Goal: Task Accomplishment & Management: Manage account settings

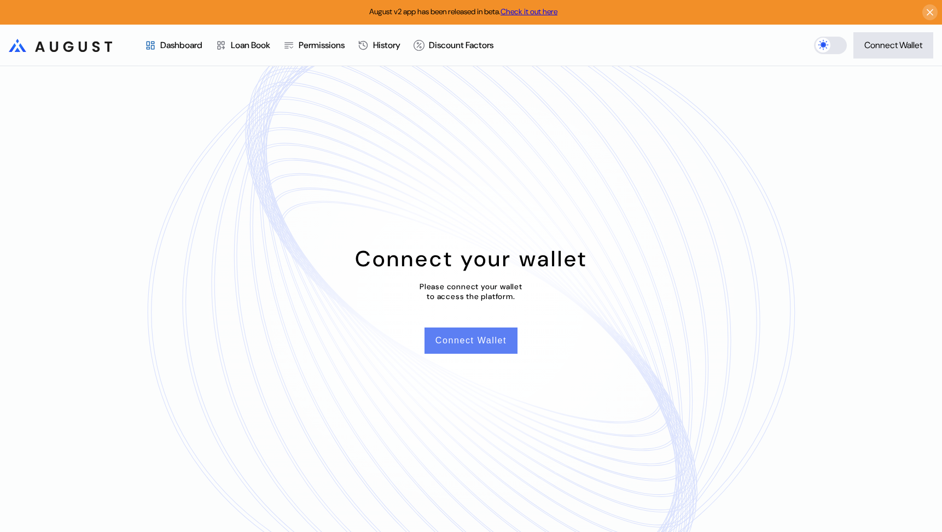
click at [429, 348] on button "Connect Wallet" at bounding box center [470, 341] width 93 height 26
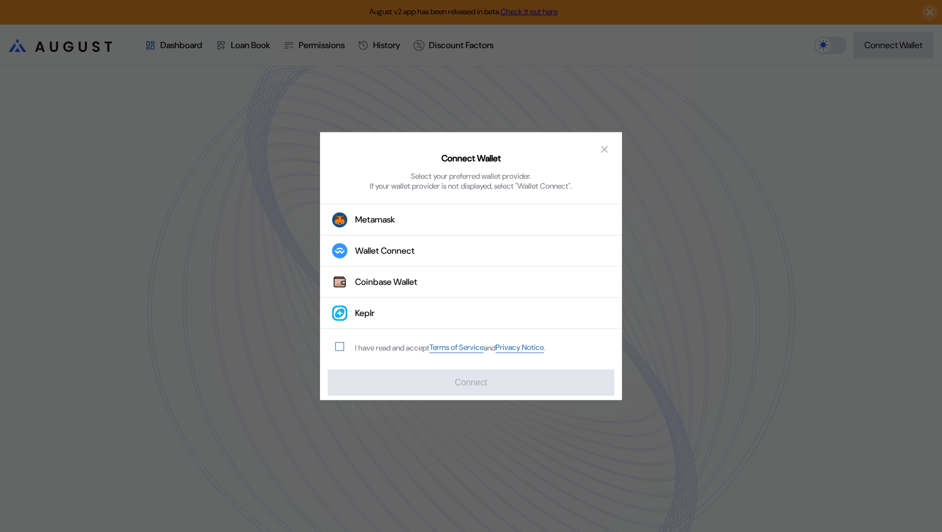
click at [339, 344] on span "modal" at bounding box center [340, 347] width 8 height 8
click at [368, 242] on button "Wallet Connect" at bounding box center [471, 251] width 302 height 31
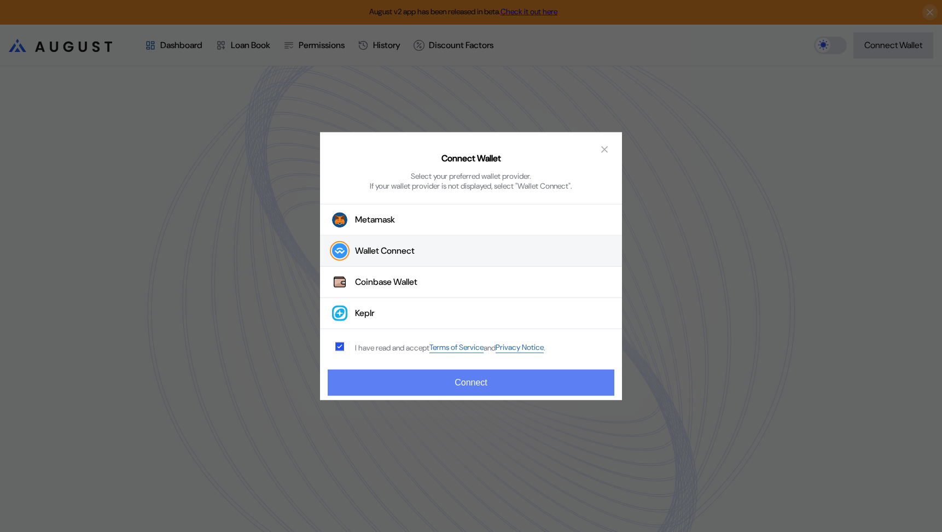
click at [415, 392] on button "Connect" at bounding box center [471, 383] width 287 height 26
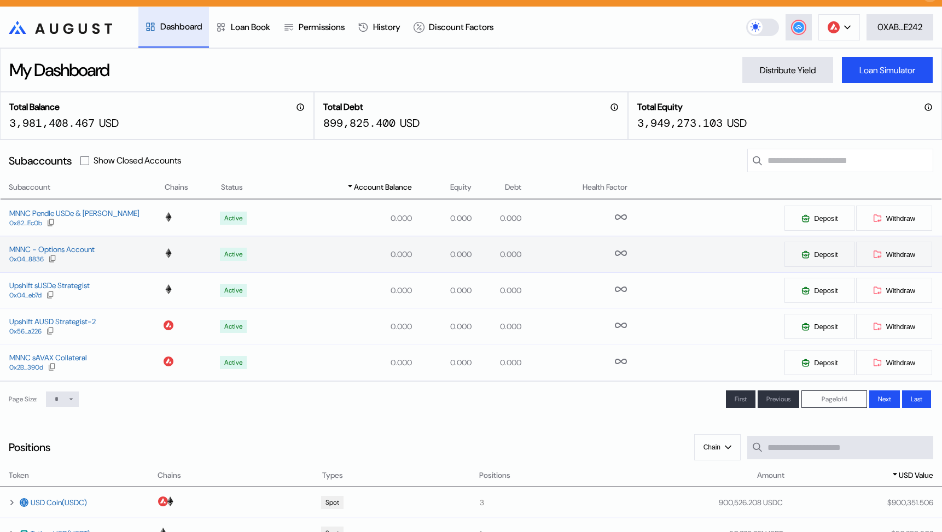
scroll to position [13, 0]
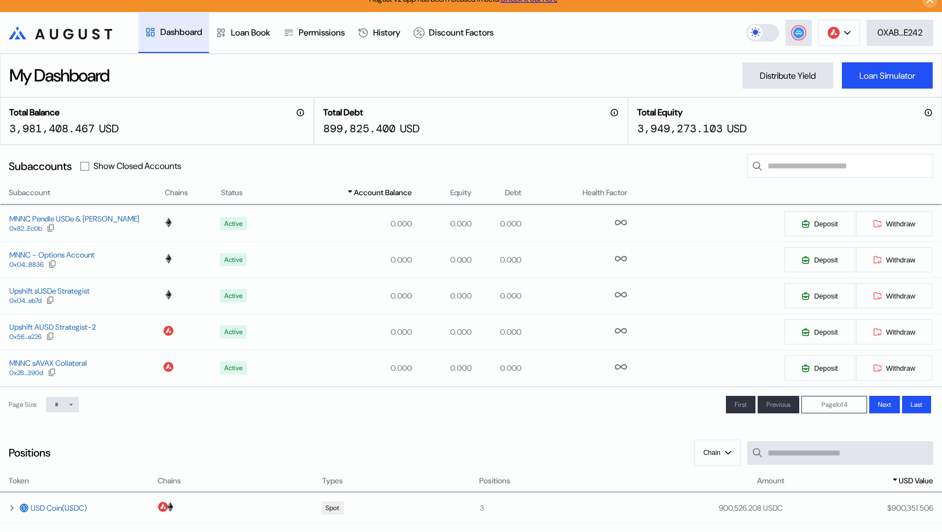
click at [55, 410] on select "* ** **" at bounding box center [62, 404] width 33 height 15
select select "**"
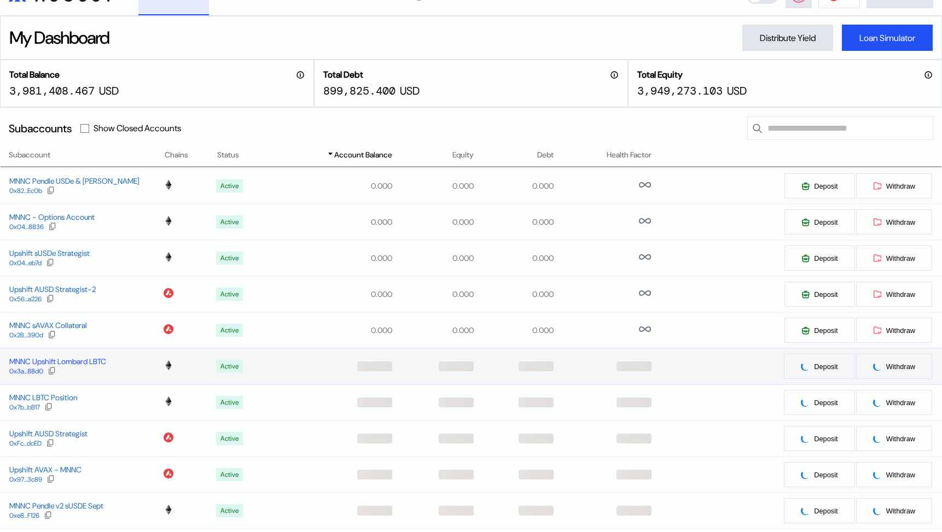
scroll to position [0, 0]
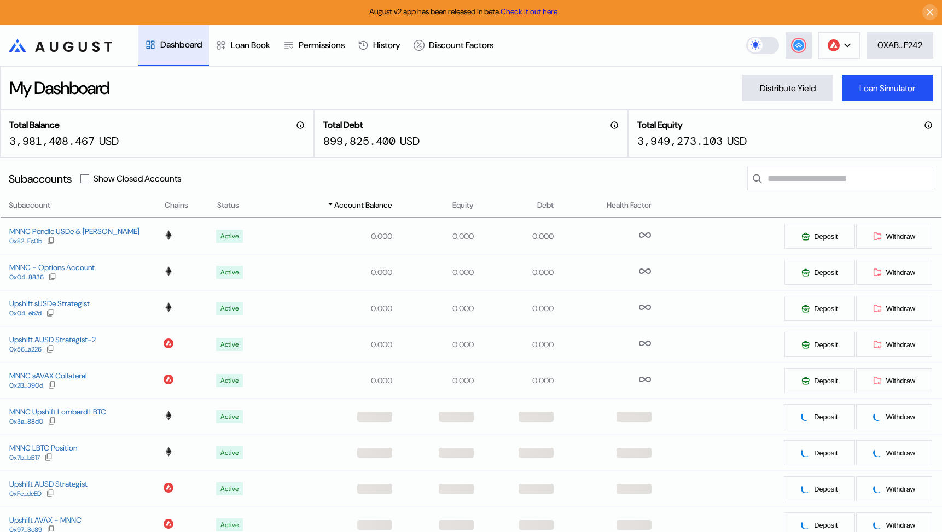
click at [357, 211] on span "Account Balance" at bounding box center [363, 205] width 58 height 11
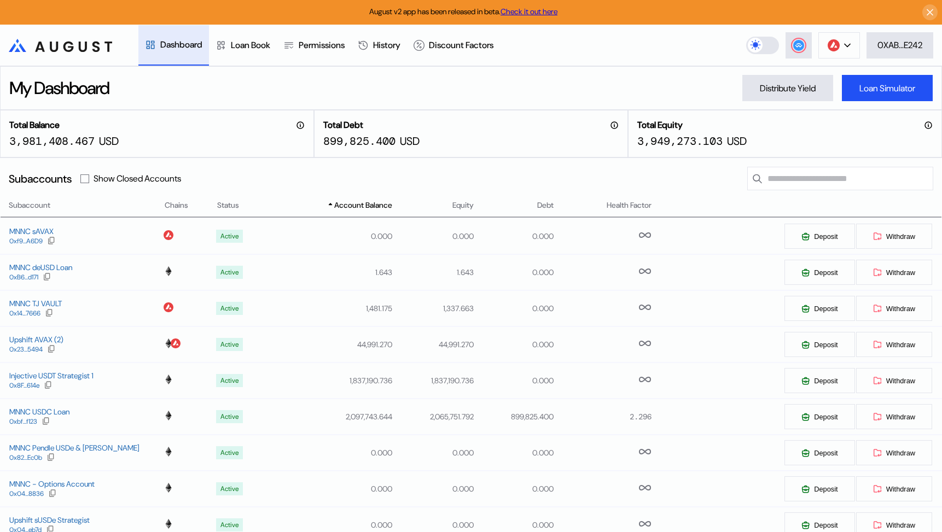
click at [357, 207] on span "Account Balance" at bounding box center [363, 205] width 58 height 11
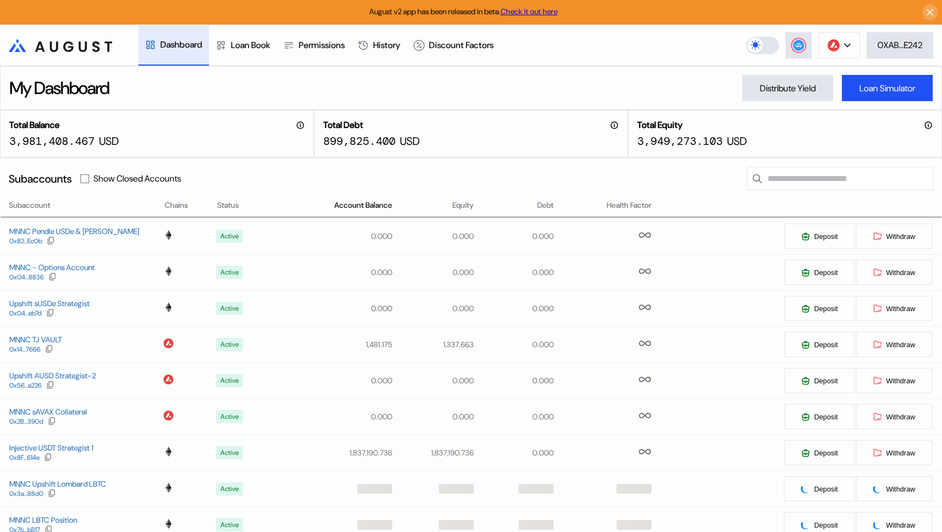
click at [357, 207] on span "Account Balance" at bounding box center [363, 205] width 58 height 11
click at [353, 210] on span "Account Balance" at bounding box center [363, 205] width 58 height 11
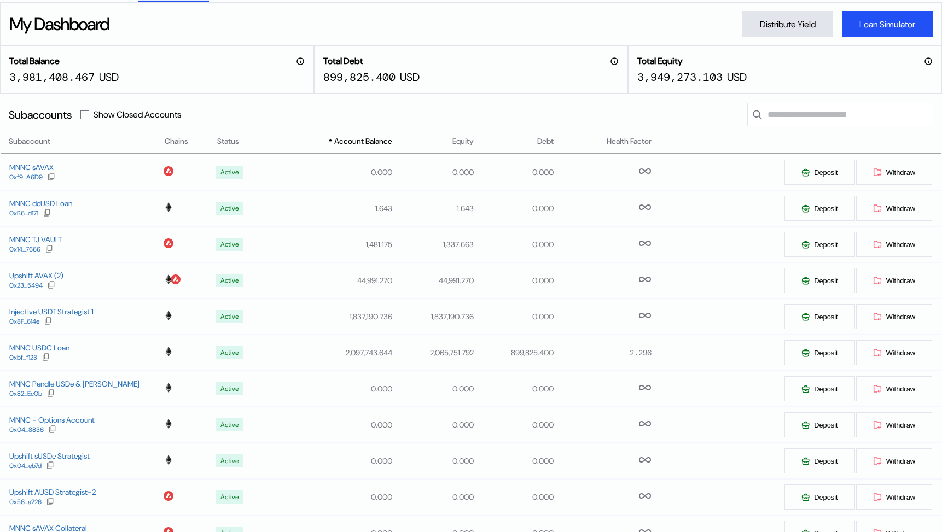
scroll to position [71, 0]
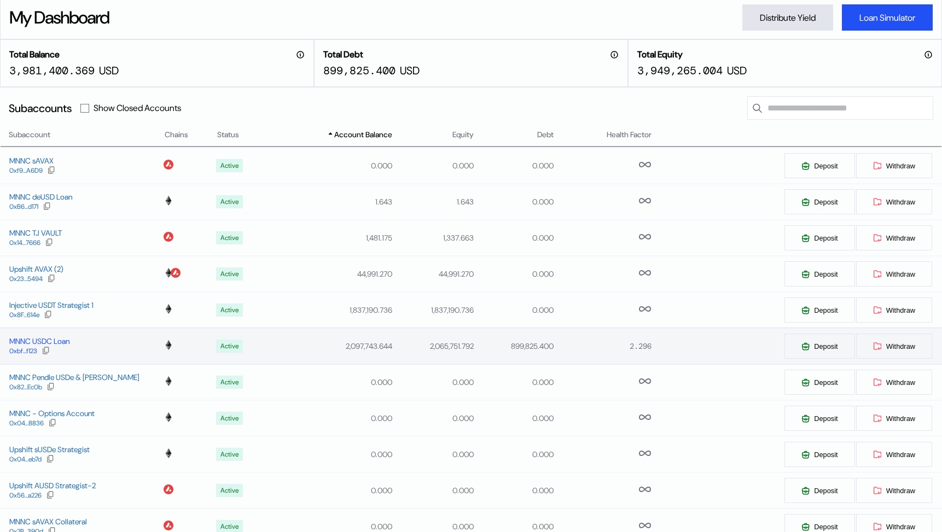
click at [61, 342] on div "MNNC USDC Loan" at bounding box center [39, 341] width 60 height 10
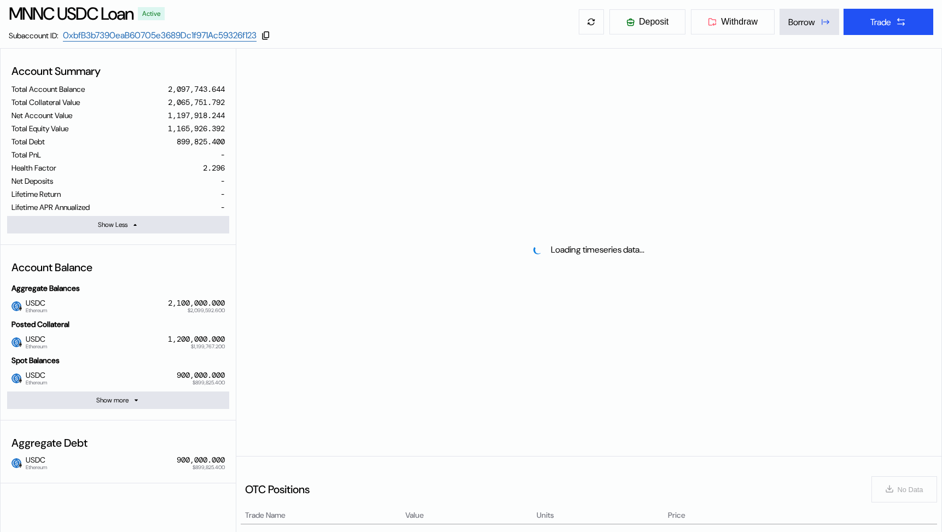
select select "*"
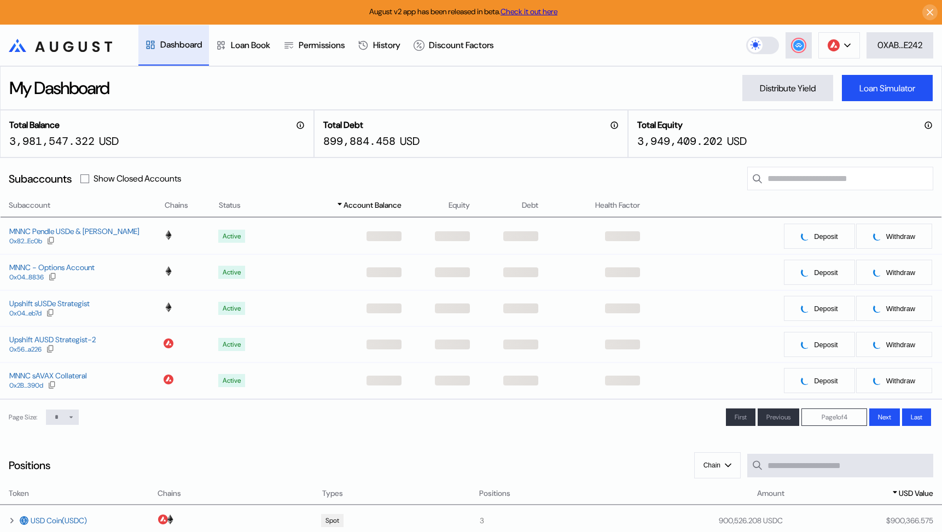
click at [71, 418] on icon at bounding box center [70, 418] width 3 height 2
click at [60, 419] on select "* ** **" at bounding box center [62, 417] width 33 height 15
select select "**"
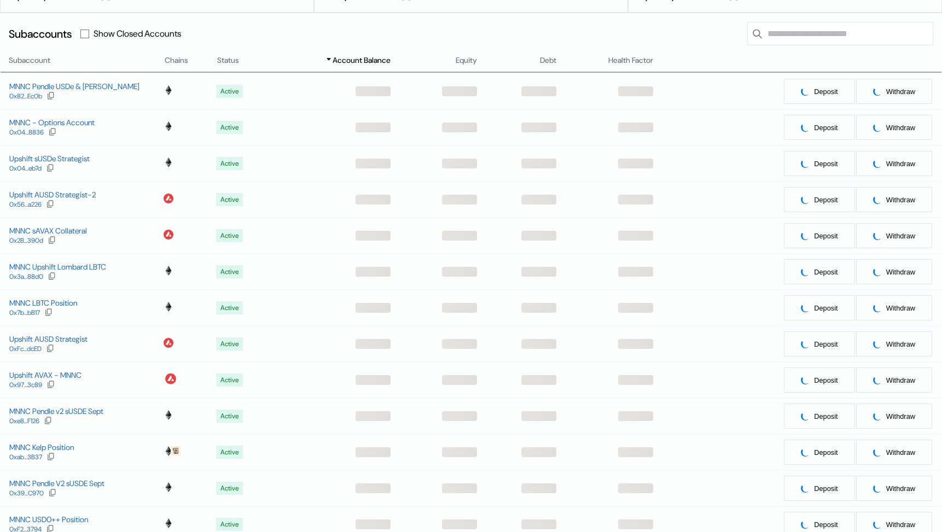
scroll to position [150, 0]
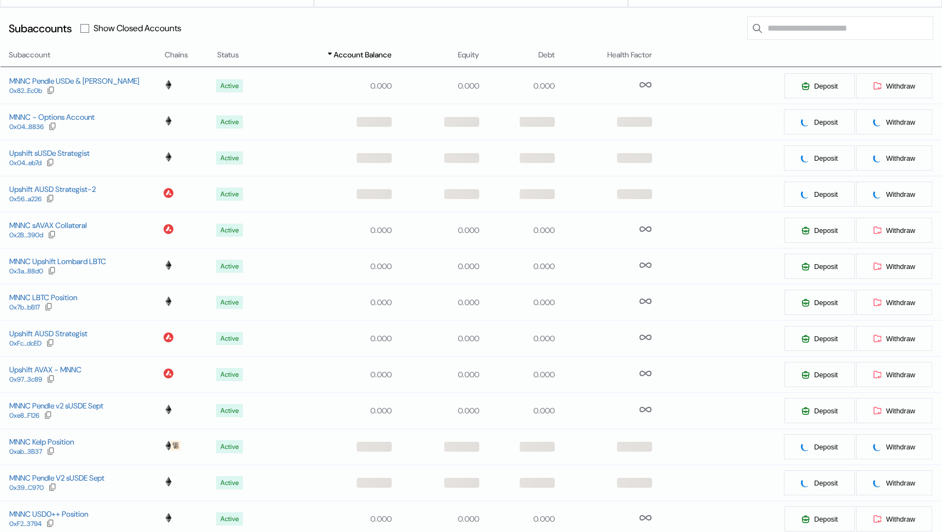
click at [369, 59] on span "Account Balance" at bounding box center [363, 54] width 58 height 11
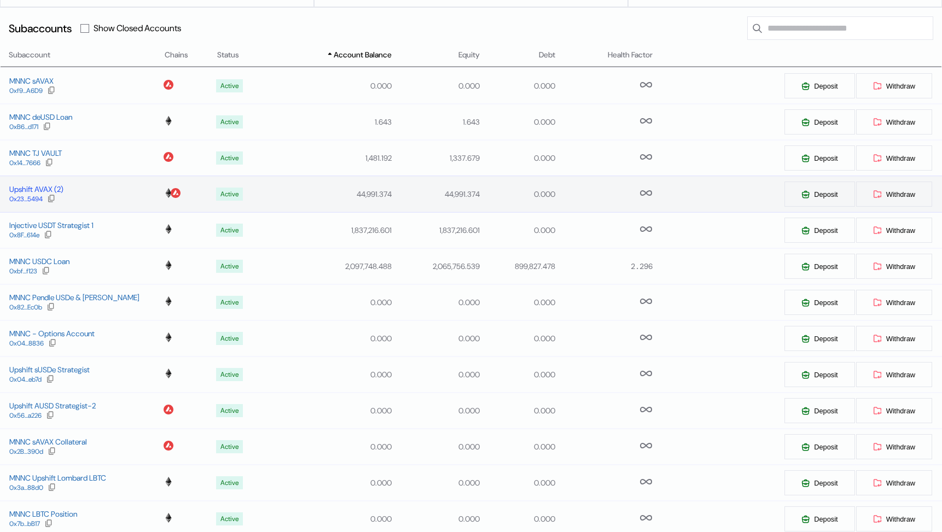
click at [63, 190] on div "Upshift AVAX (2)" at bounding box center [36, 189] width 54 height 10
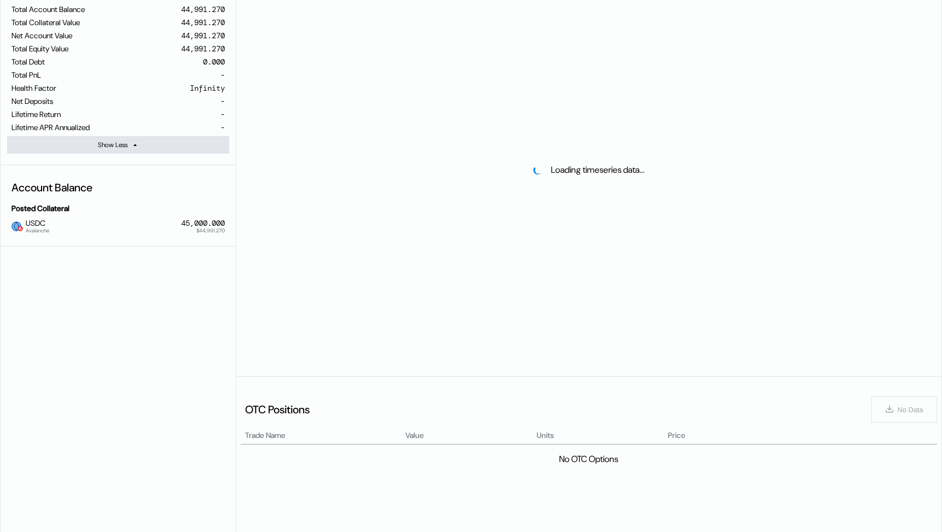
select select "*"
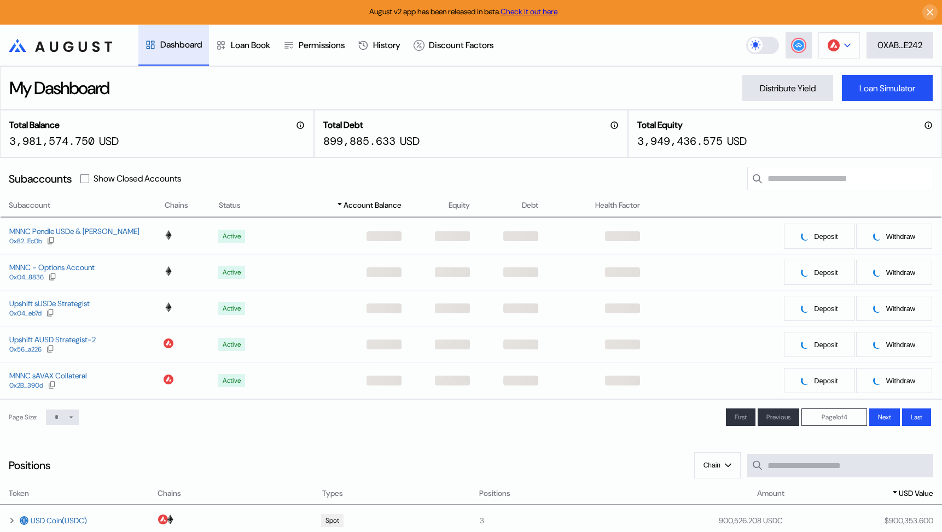
click at [844, 46] on icon at bounding box center [847, 45] width 7 height 4
click at [686, 55] on header ".cls-1 { fill: url(#radial-gradient); } .cls-1, .cls-2 { stroke-width: 0px; } .…" at bounding box center [471, 46] width 942 height 42
click at [544, 10] on link "Check it out here" at bounding box center [528, 12] width 57 height 10
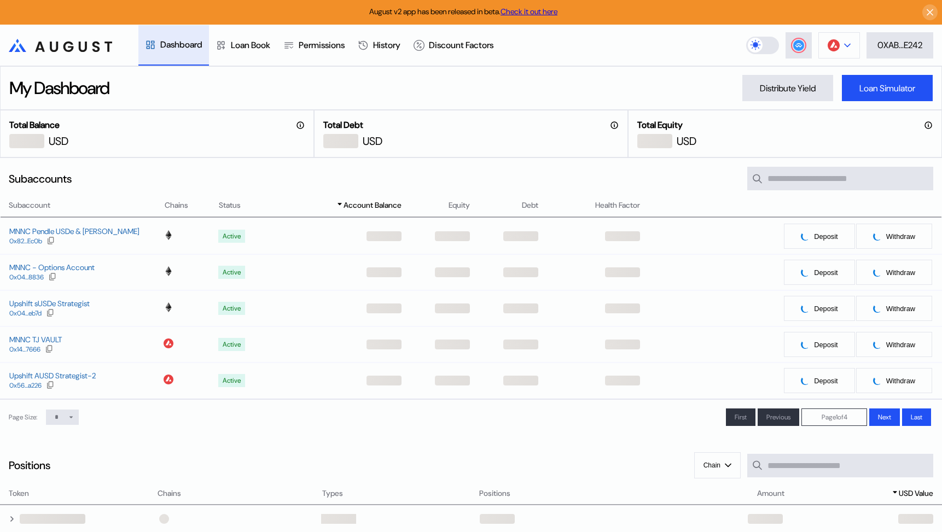
click at [836, 50] on img at bounding box center [833, 45] width 12 height 12
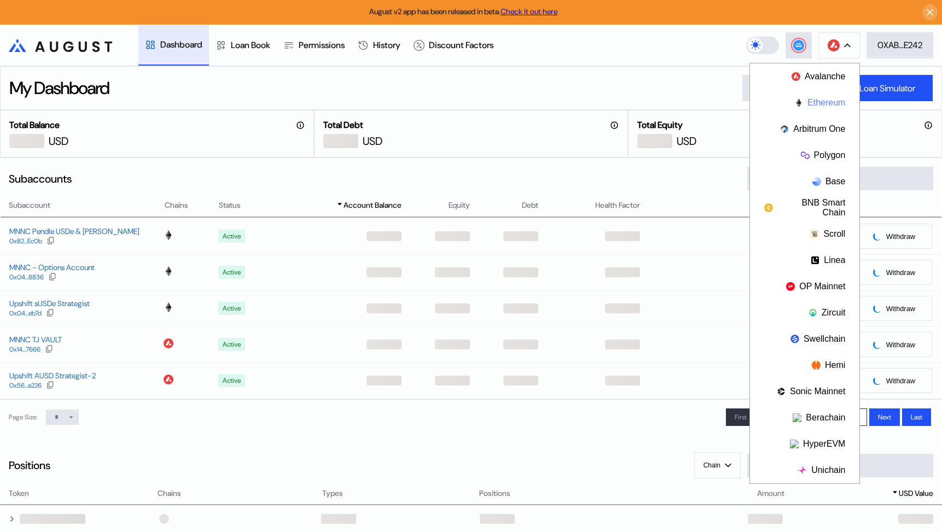
click at [810, 96] on button "Ethereum" at bounding box center [804, 103] width 109 height 26
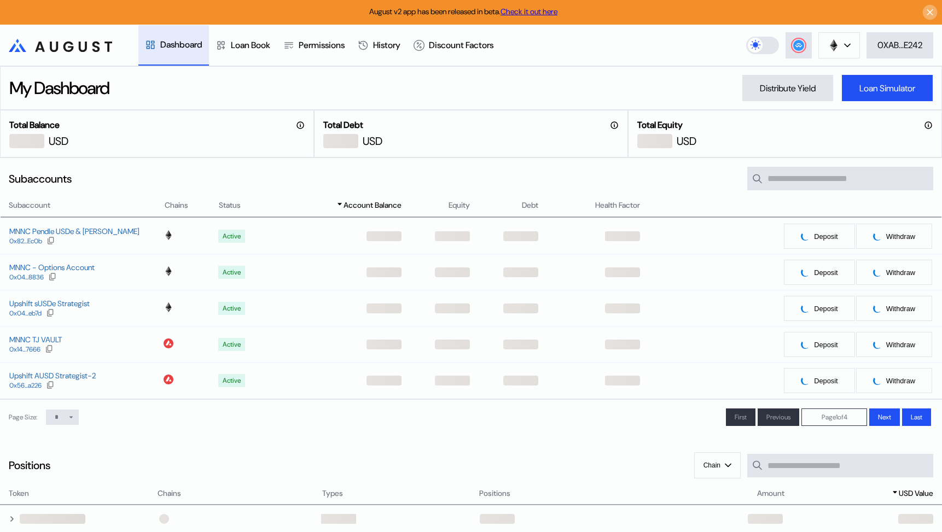
click at [926, 11] on icon at bounding box center [930, 12] width 10 height 11
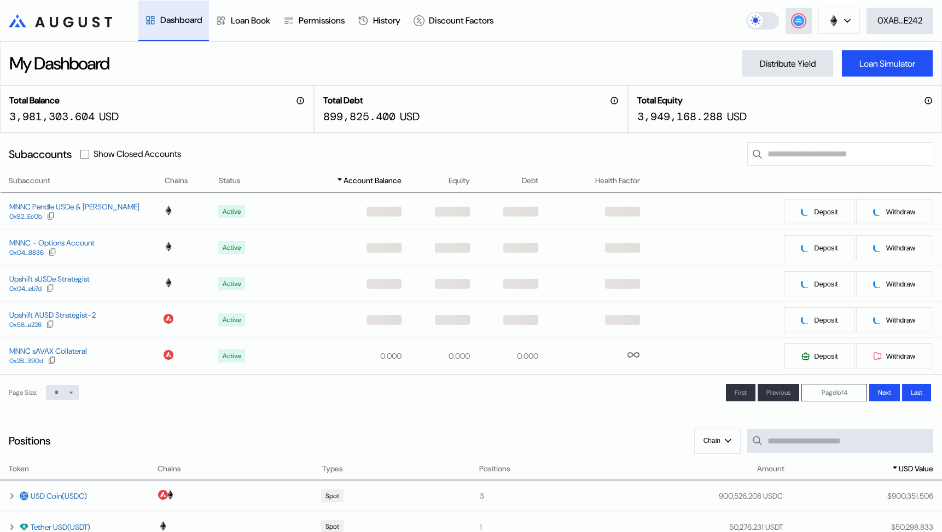
click at [67, 397] on select "* ** **" at bounding box center [62, 392] width 33 height 15
select select "**"
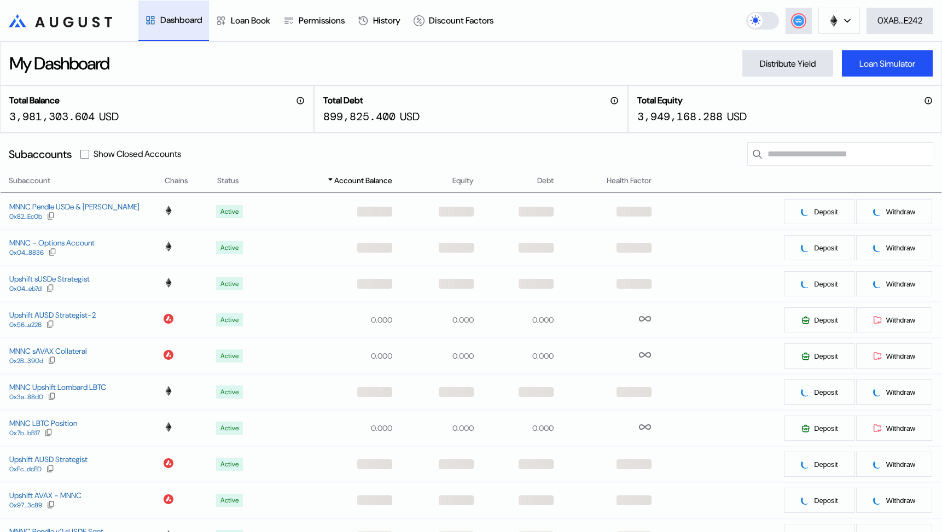
click at [352, 177] on span "Account Balance" at bounding box center [363, 180] width 58 height 11
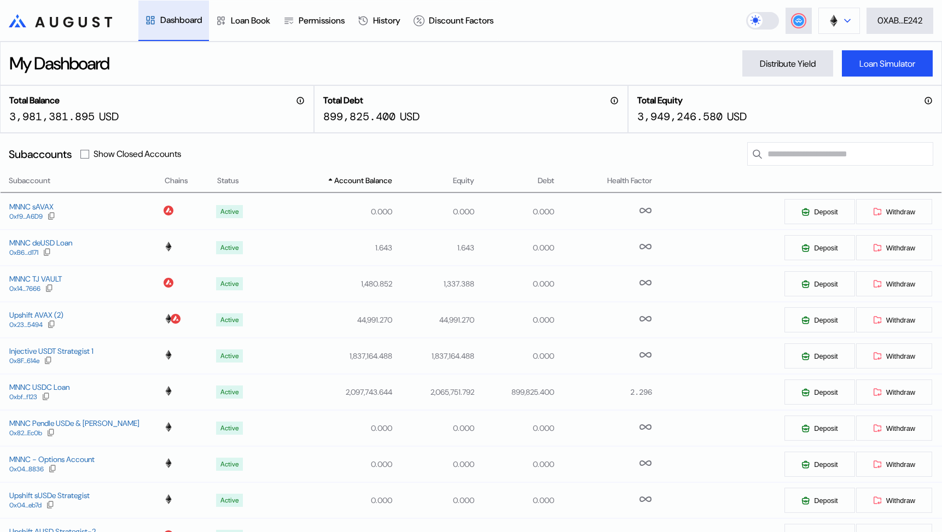
click at [833, 28] on button at bounding box center [839, 21] width 42 height 26
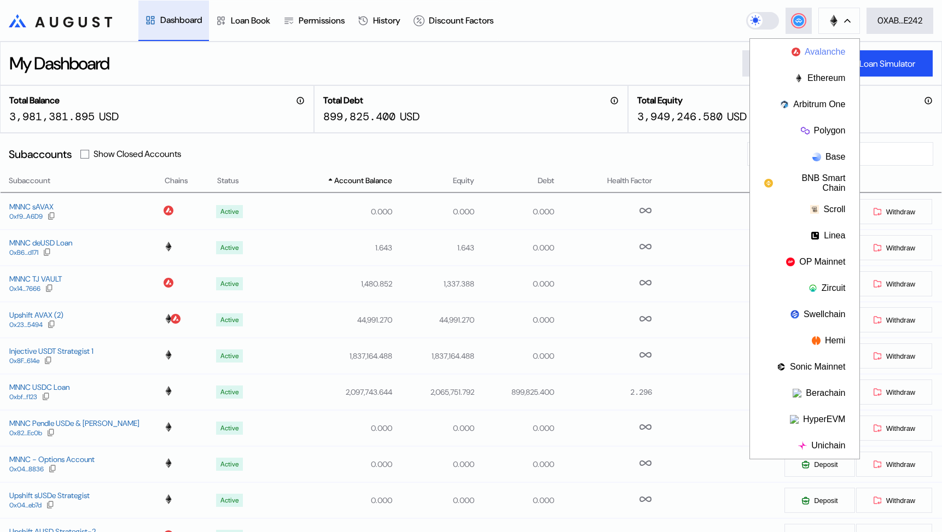
click at [825, 55] on button "Avalanche" at bounding box center [804, 52] width 109 height 26
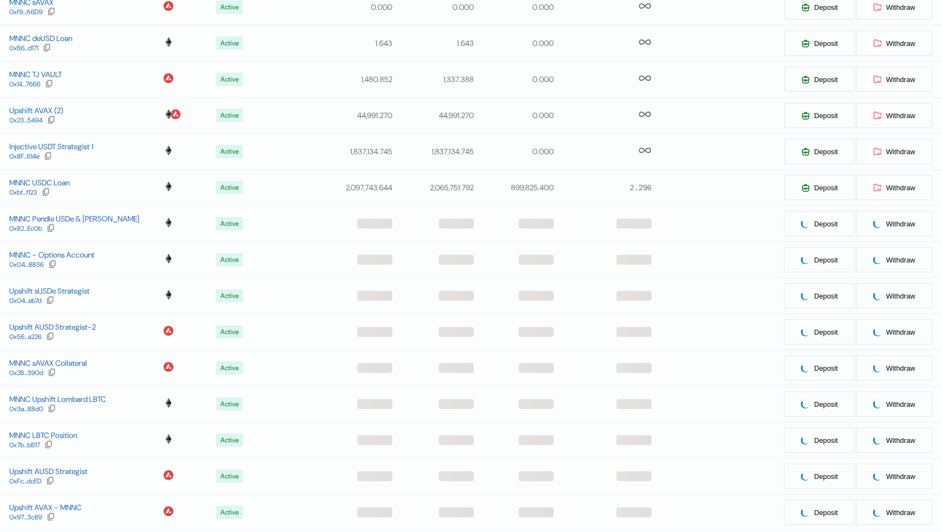
scroll to position [206, 0]
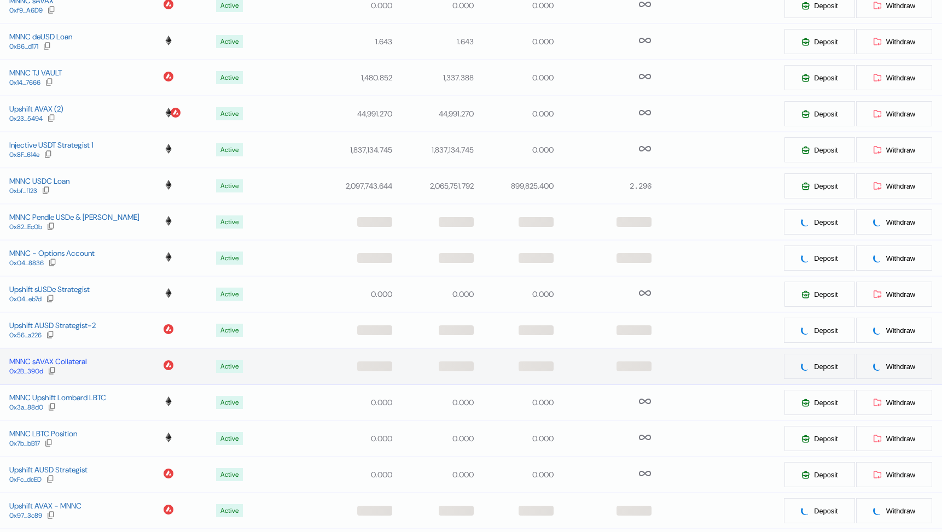
click at [76, 363] on div "MNNC sAVAX Collateral" at bounding box center [48, 362] width 78 height 10
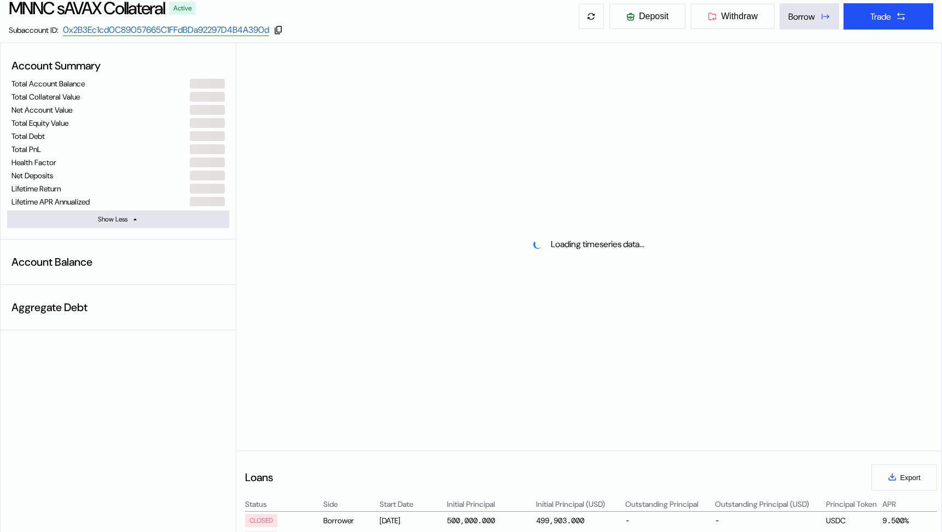
select select "*"
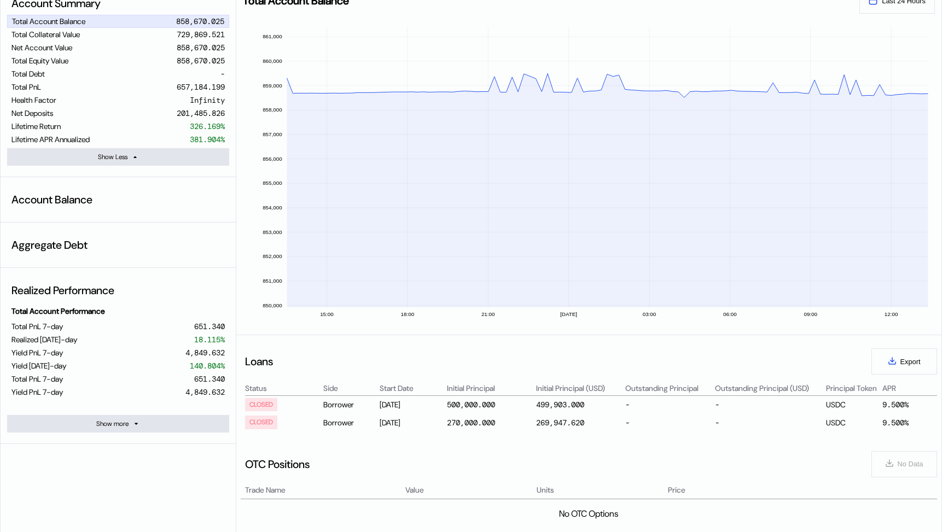
scroll to position [130, 0]
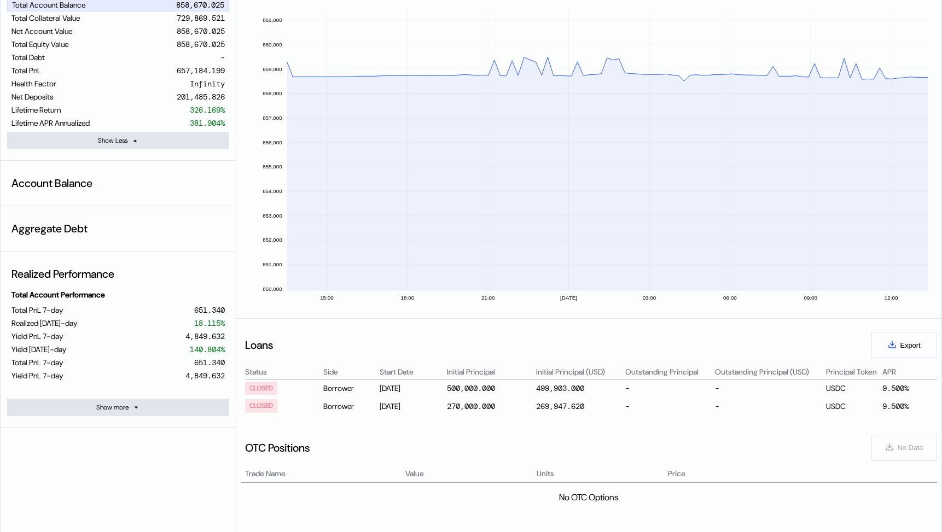
click at [178, 417] on div "Realized Performance Total Account Performance Total PnL 7-day 651.340 Realized…" at bounding box center [118, 340] width 235 height 176
click at [165, 409] on button "Show more" at bounding box center [118, 408] width 222 height 18
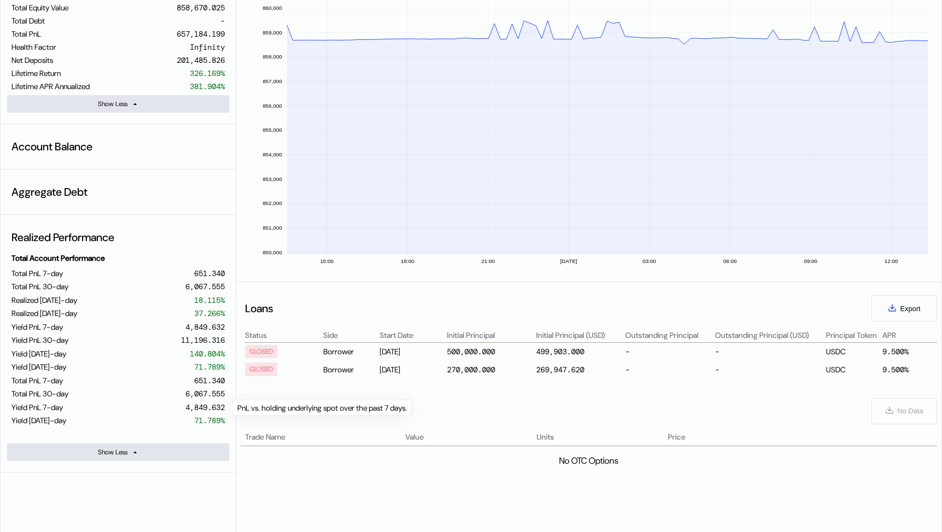
scroll to position [0, 0]
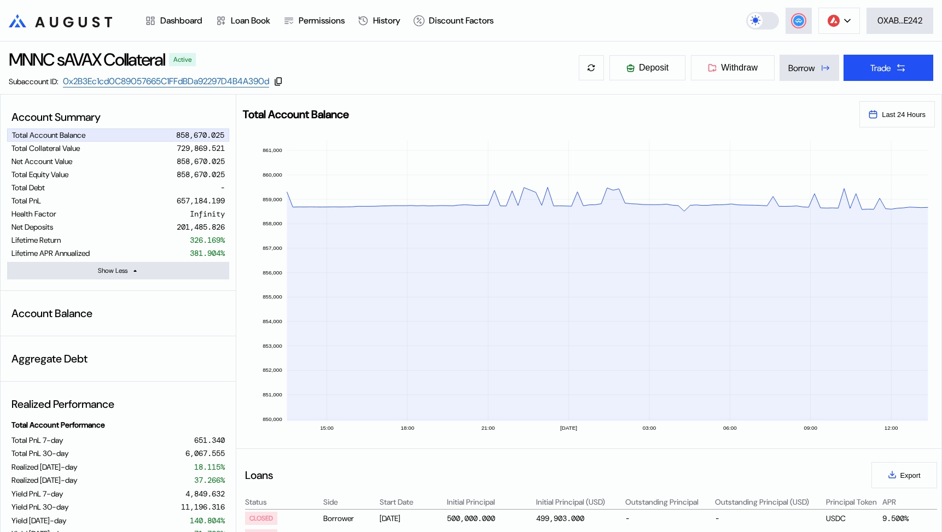
click at [168, 313] on div "Account Balance" at bounding box center [118, 313] width 222 height 23
click at [59, 311] on div "Account Balance" at bounding box center [118, 313] width 222 height 23
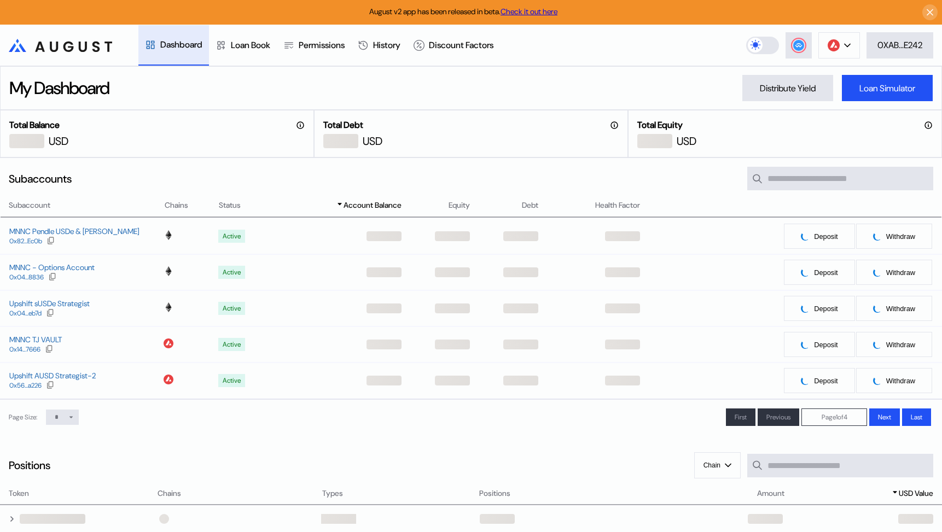
click at [534, 9] on link "Check it out here" at bounding box center [528, 12] width 57 height 10
click at [59, 420] on select "* ** **" at bounding box center [62, 417] width 33 height 15
select select "**"
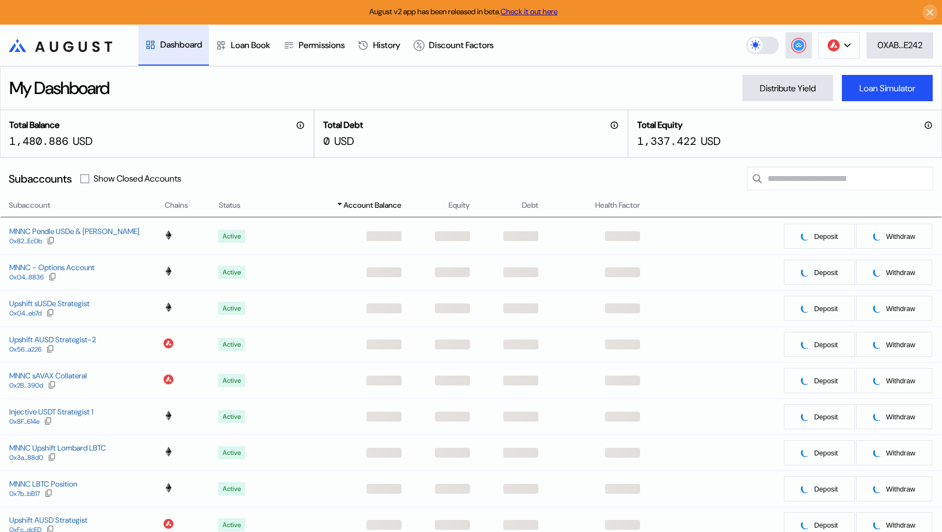
click at [71, 410] on div "Injective USDT Strategist 1" at bounding box center [51, 412] width 84 height 10
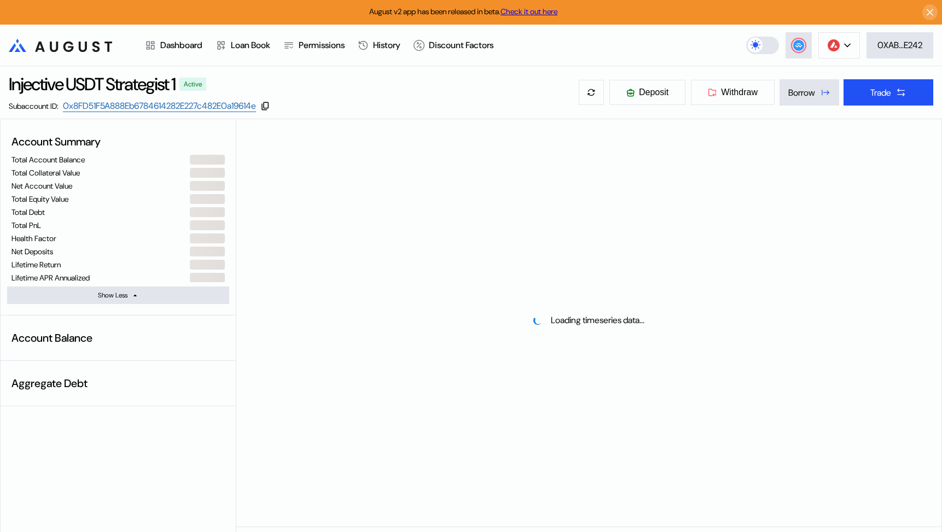
scroll to position [25, 0]
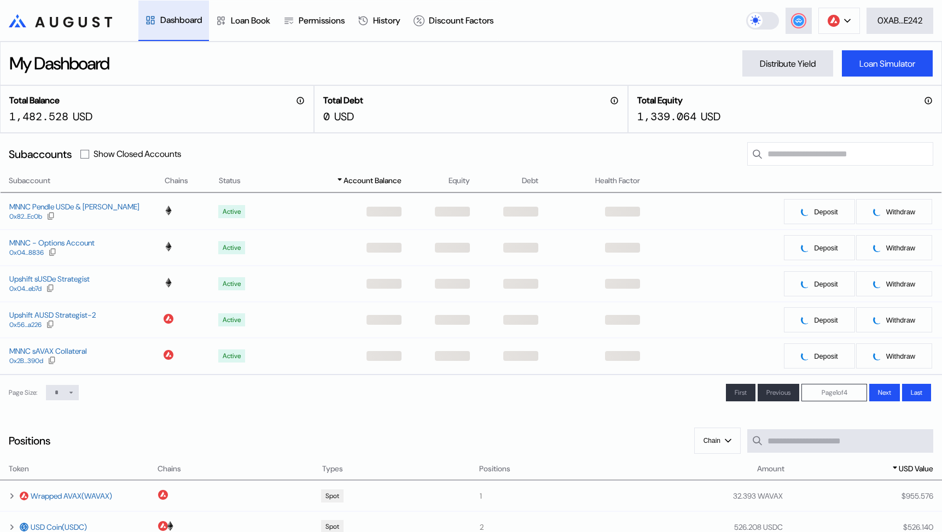
click at [64, 390] on select "* ** **" at bounding box center [62, 392] width 33 height 15
select select "**"
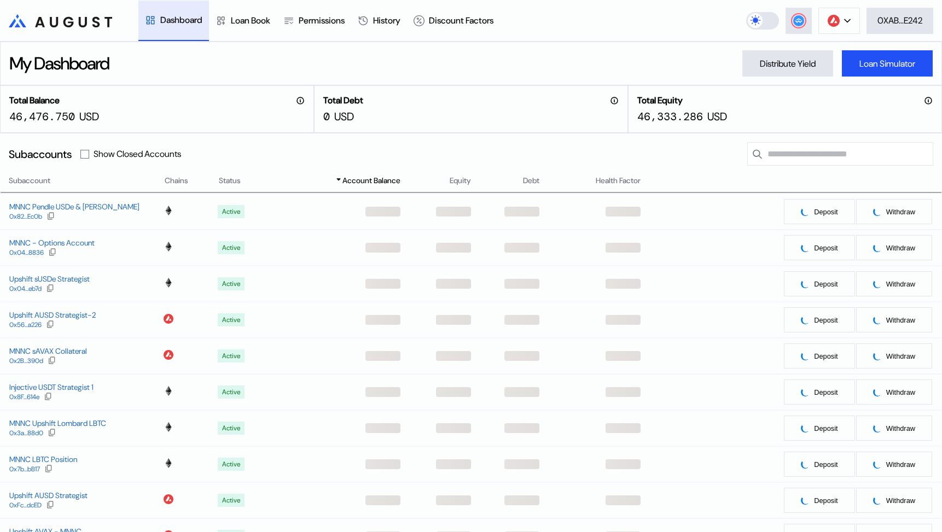
click at [73, 354] on div "MNNC sAVAX Collateral" at bounding box center [48, 351] width 78 height 10
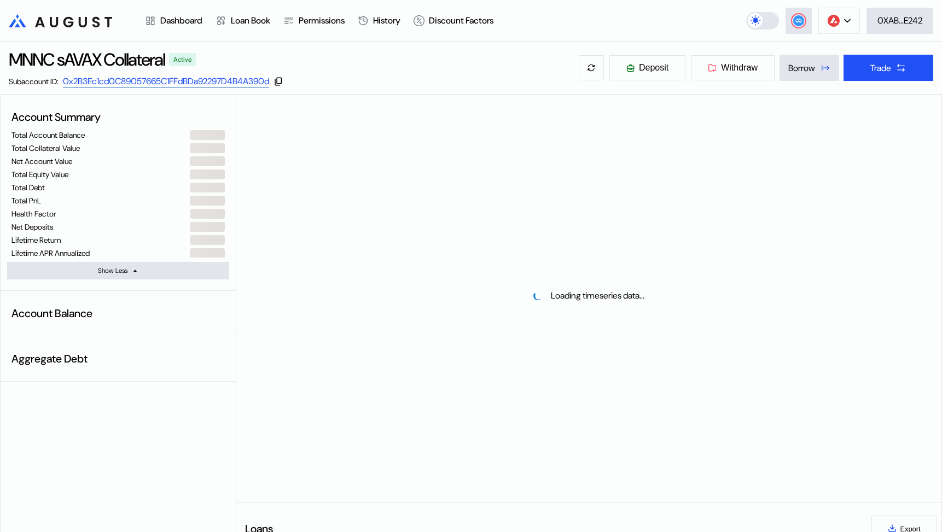
click at [174, 85] on link "0x2B3Ec1cd0C89057665C1FFdBDa92297D4B4A390d" at bounding box center [166, 81] width 206 height 12
select select "*"
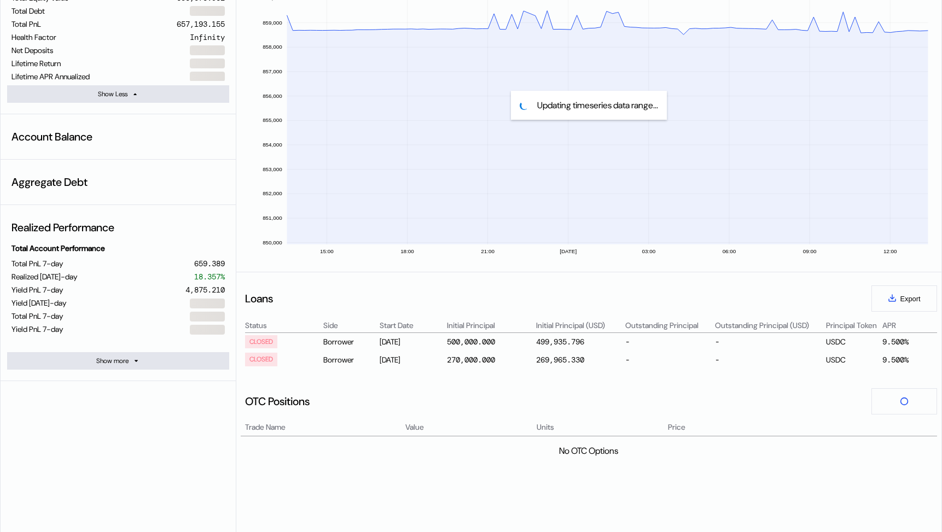
scroll to position [206, 0]
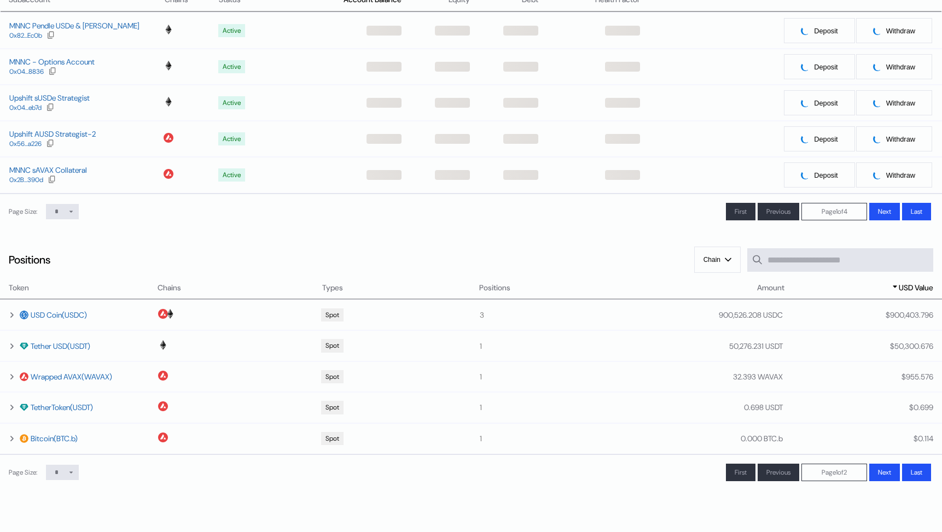
scroll to position [25, 0]
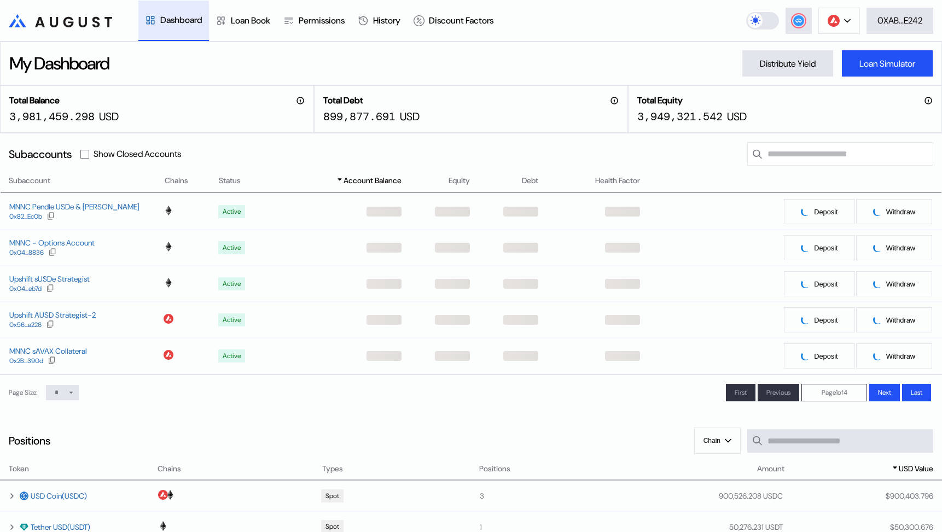
click at [66, 393] on select "* ** **" at bounding box center [62, 392] width 33 height 15
select select "**"
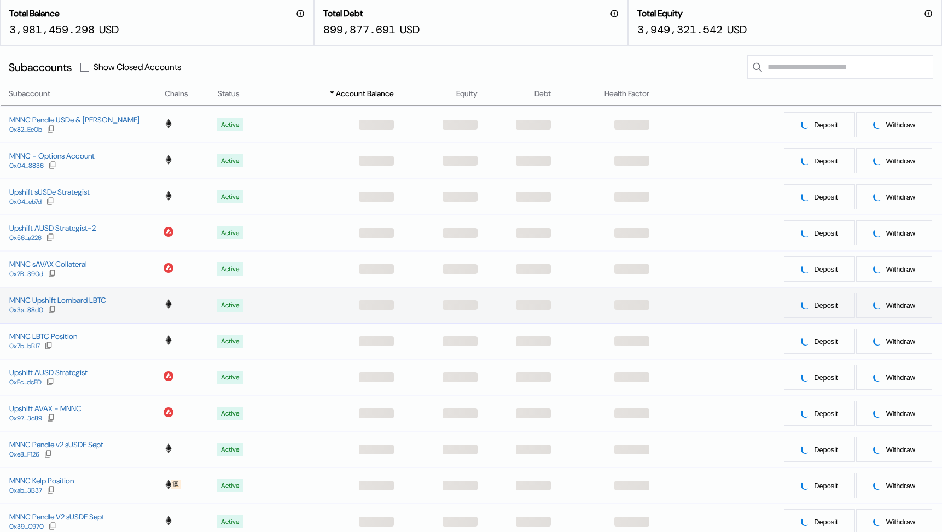
scroll to position [129, 0]
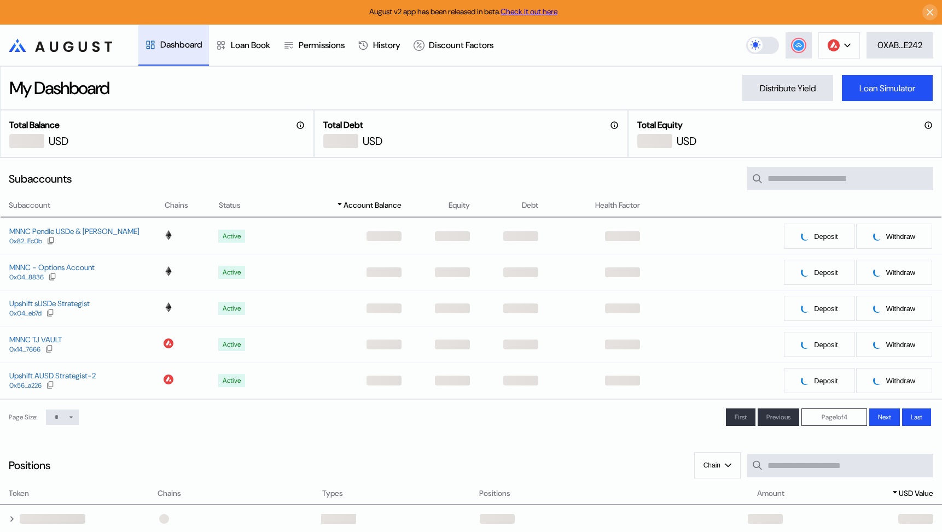
click at [66, 416] on select "* ** **" at bounding box center [62, 417] width 33 height 15
select select "**"
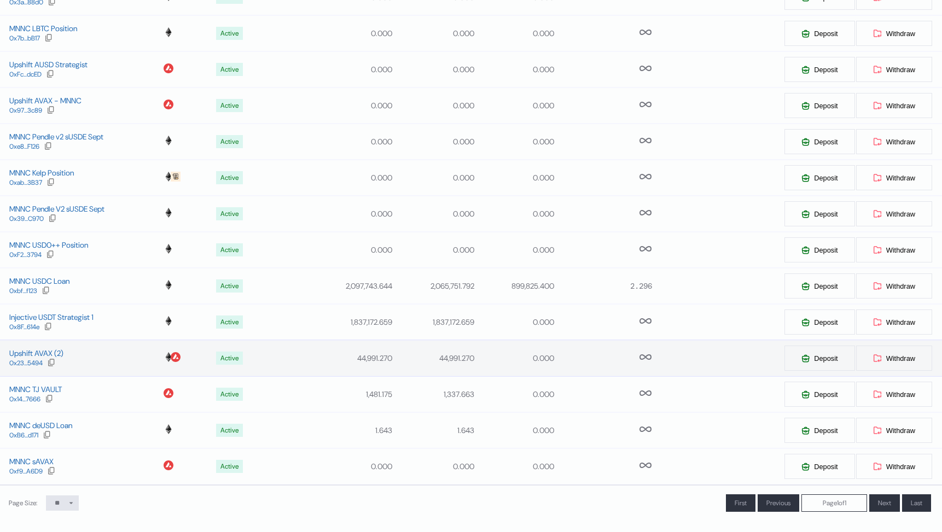
scroll to position [421, 0]
click at [56, 352] on div "Upshift AVAX (2)" at bounding box center [36, 352] width 54 height 10
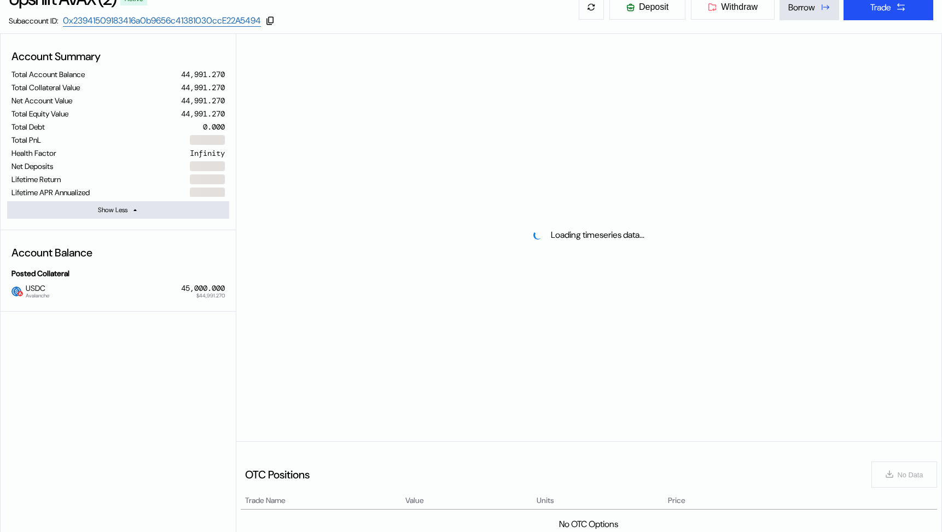
select select "*"
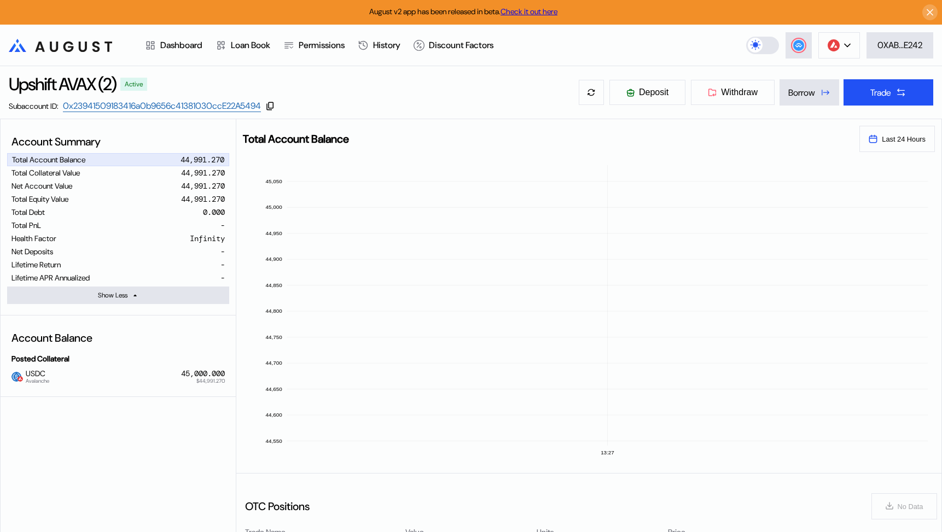
click at [141, 420] on div "Account Summary Total Account Balance 44,991.270 Total Collateral Value 44,991.…" at bounding box center [119, 414] width 236 height 591
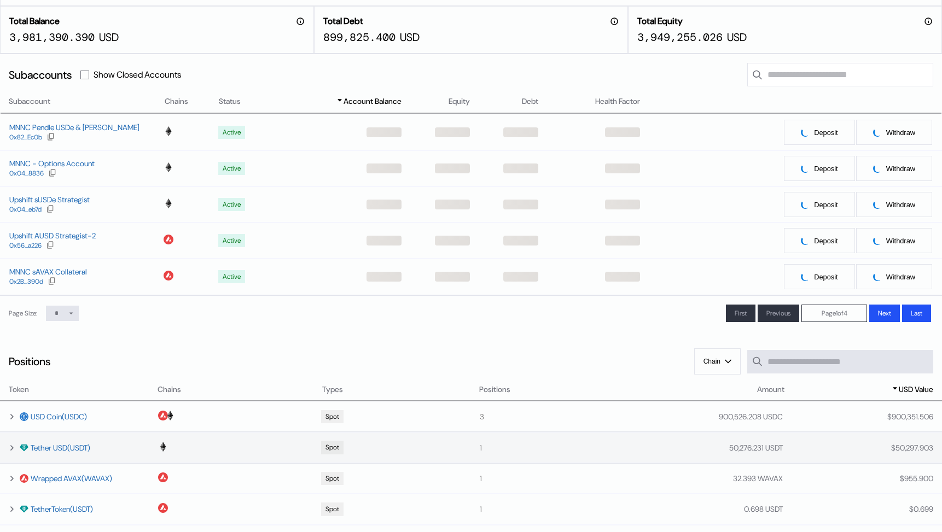
scroll to position [68, 0]
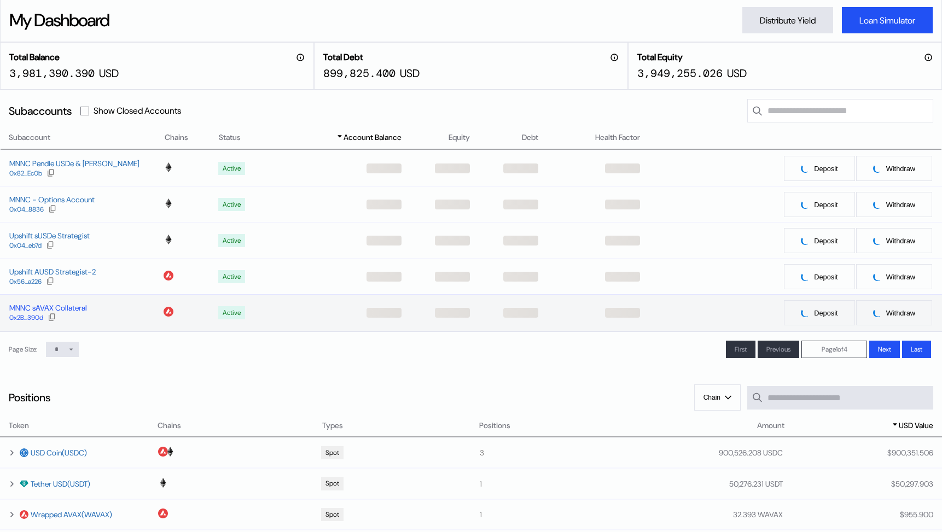
click at [75, 307] on div "MNNC sAVAX Collateral" at bounding box center [48, 308] width 78 height 10
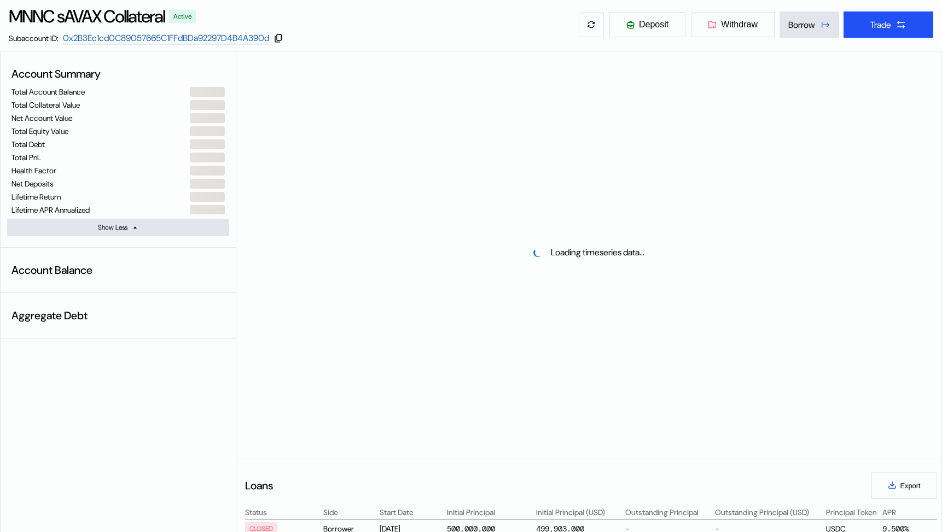
select select "*"
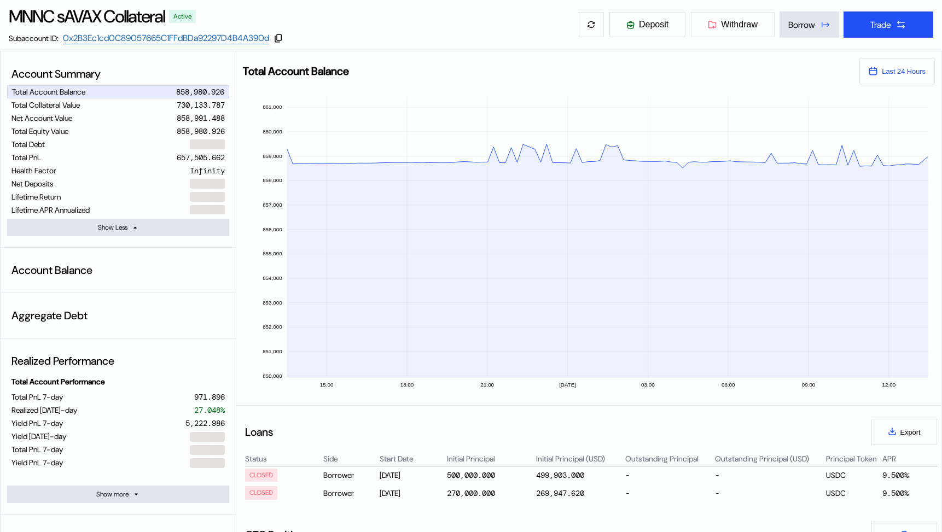
click at [875, 70] on icon at bounding box center [873, 71] width 9 height 9
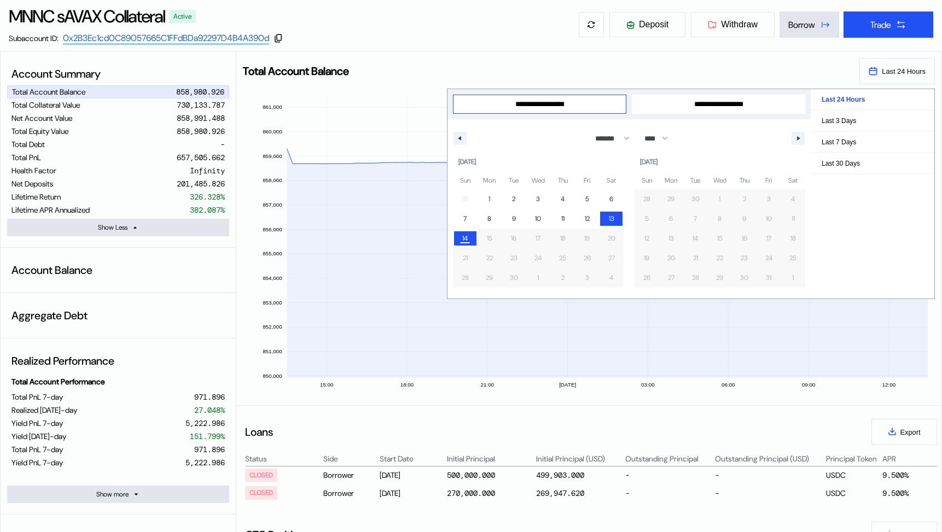
click at [605, 49] on div "MNNC sAVAX Collateral Active Subaccount ID: 0x2B3Ec1cd0C89057665C1FFdBDa92297D4…" at bounding box center [471, 24] width 942 height 53
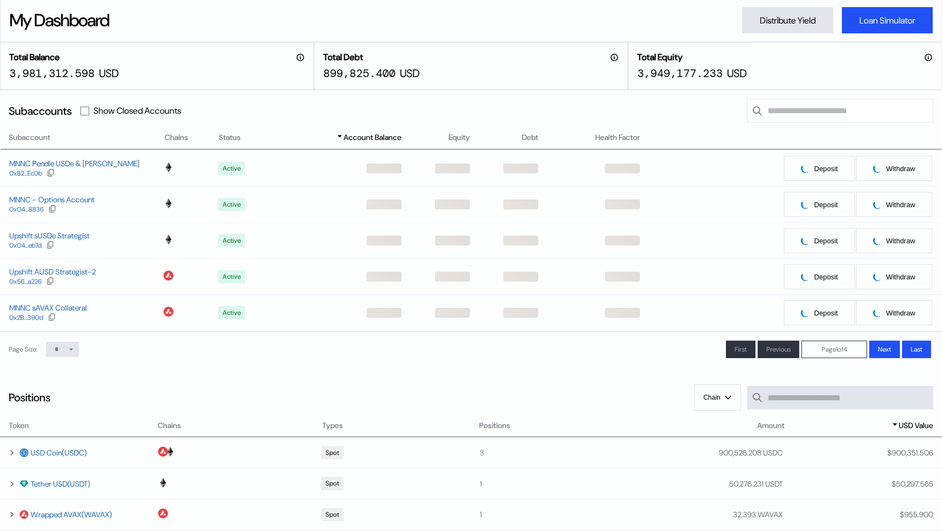
click at [71, 351] on icon at bounding box center [71, 349] width 7 height 7
click at [69, 351] on icon at bounding box center [71, 349] width 7 height 7
click at [64, 350] on select "* ** **" at bounding box center [62, 349] width 33 height 15
select select "**"
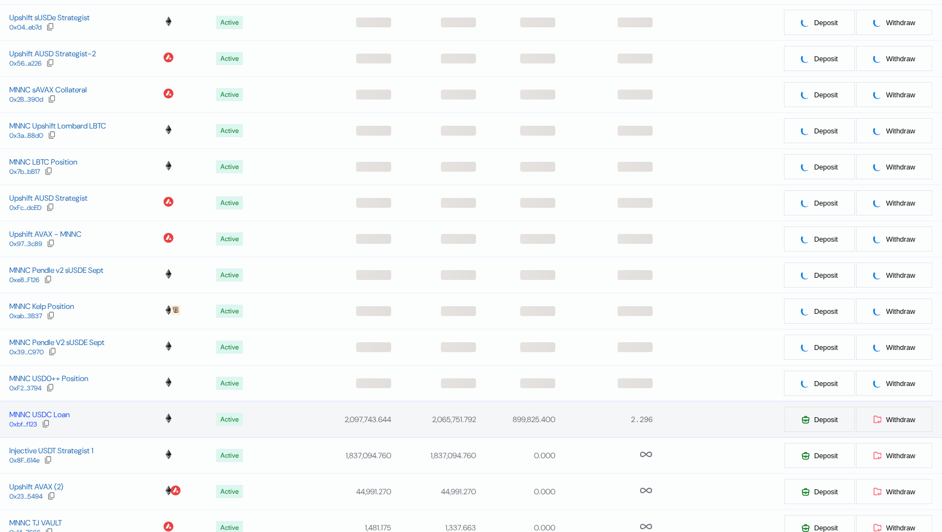
click at [54, 417] on div "MNNC USDC Loan" at bounding box center [39, 415] width 60 height 10
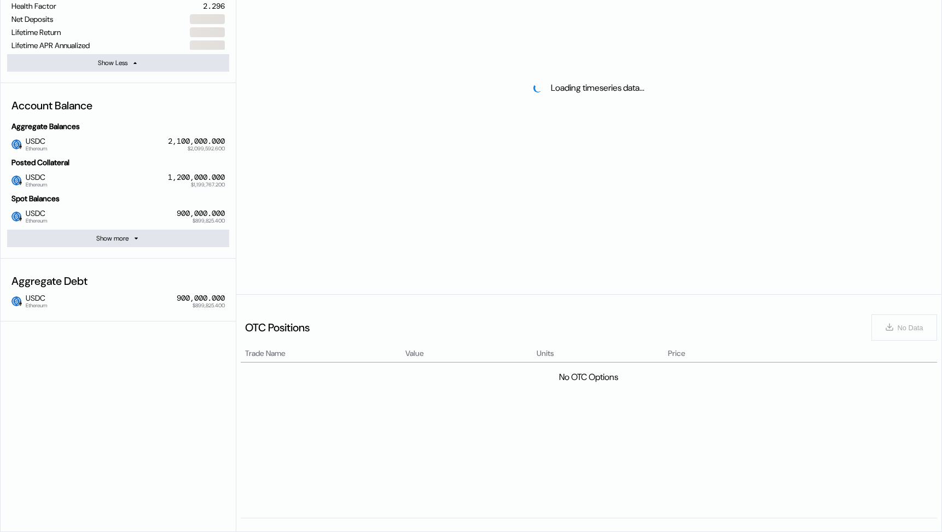
scroll to position [232, 0]
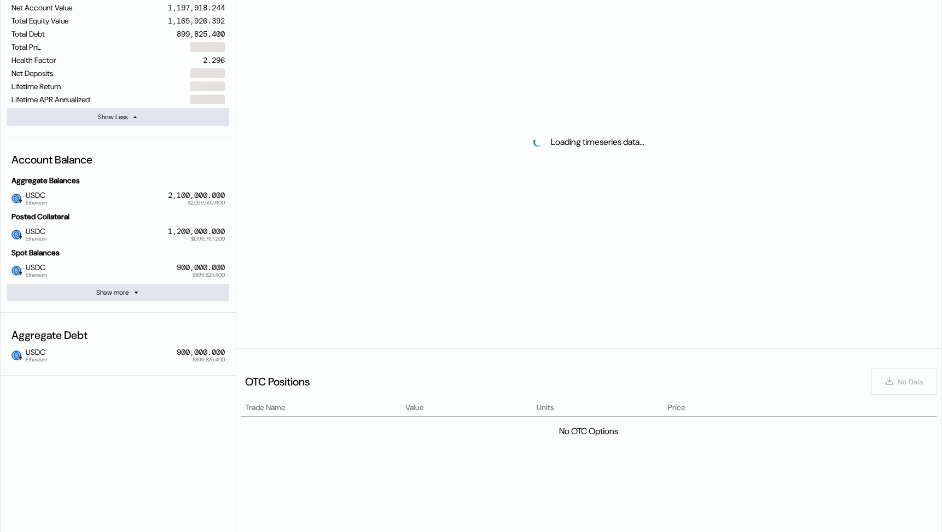
select select "*"
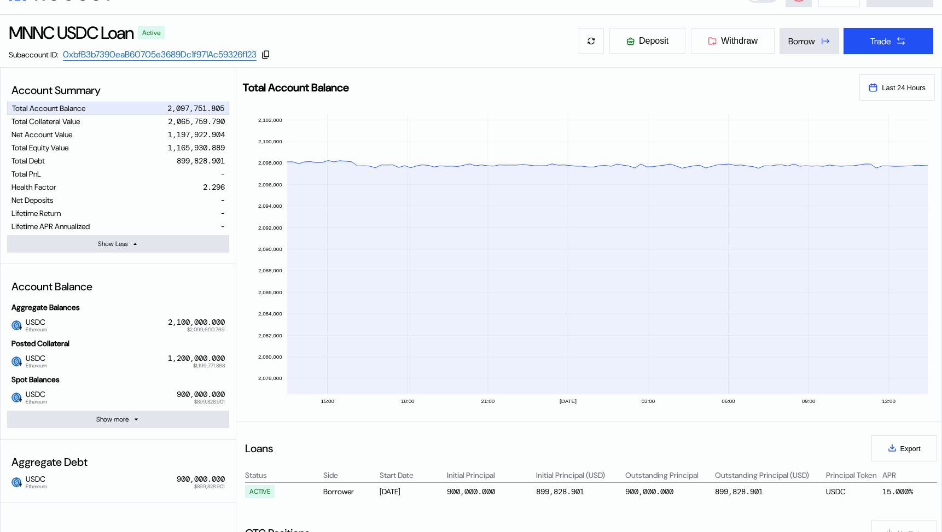
scroll to position [49, 0]
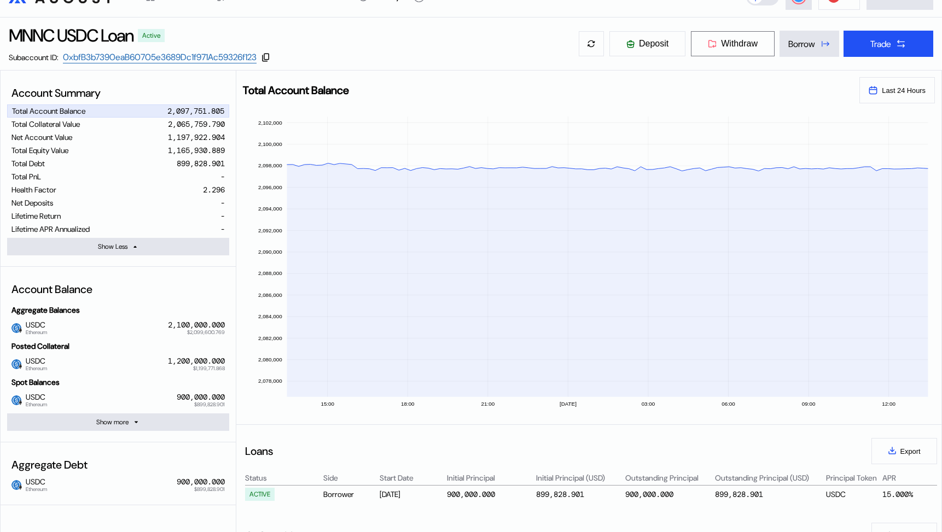
click at [721, 43] on span "Withdraw" at bounding box center [739, 44] width 37 height 10
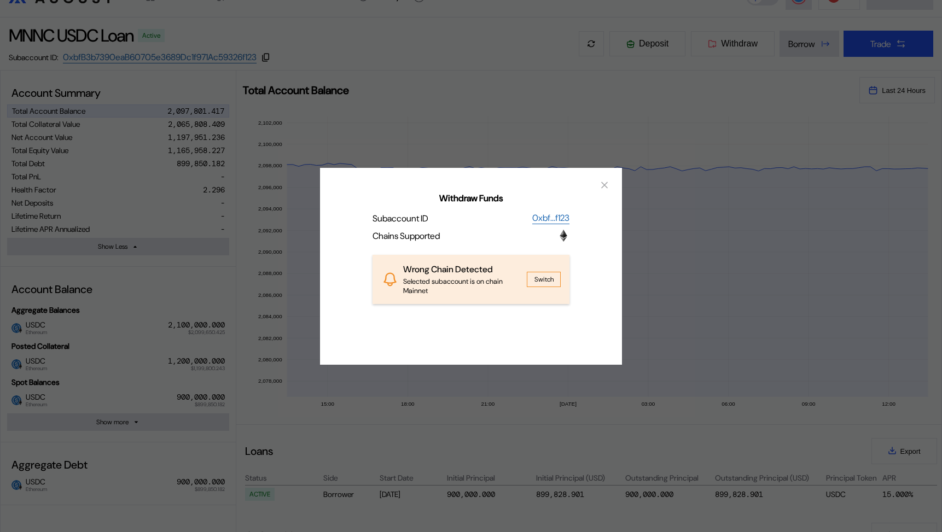
click at [537, 276] on button "Switch" at bounding box center [544, 279] width 34 height 15
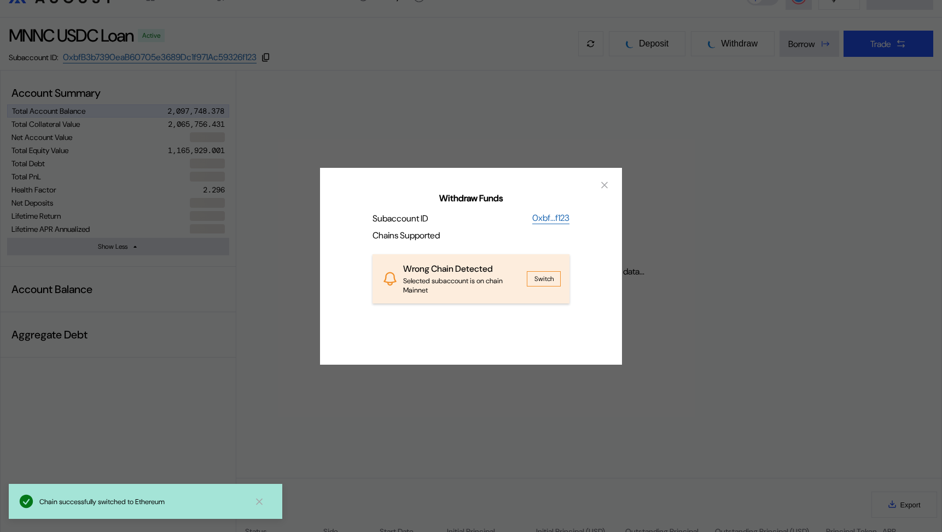
select select "*"
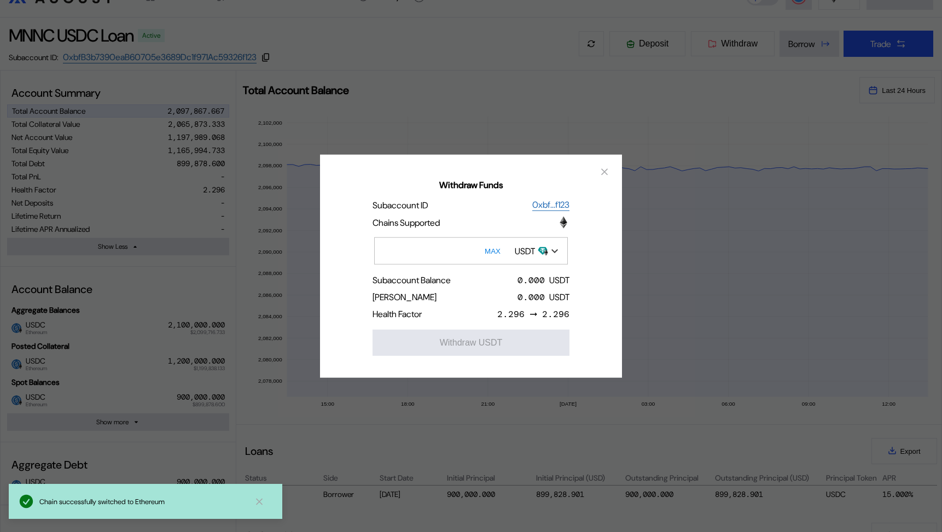
scroll to position [0, 0]
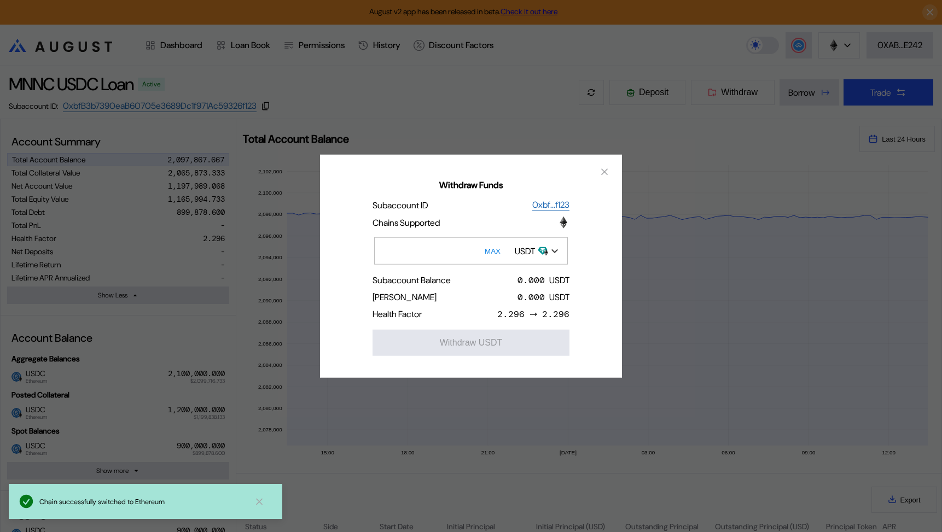
click at [531, 252] on div "USDT" at bounding box center [525, 250] width 20 height 11
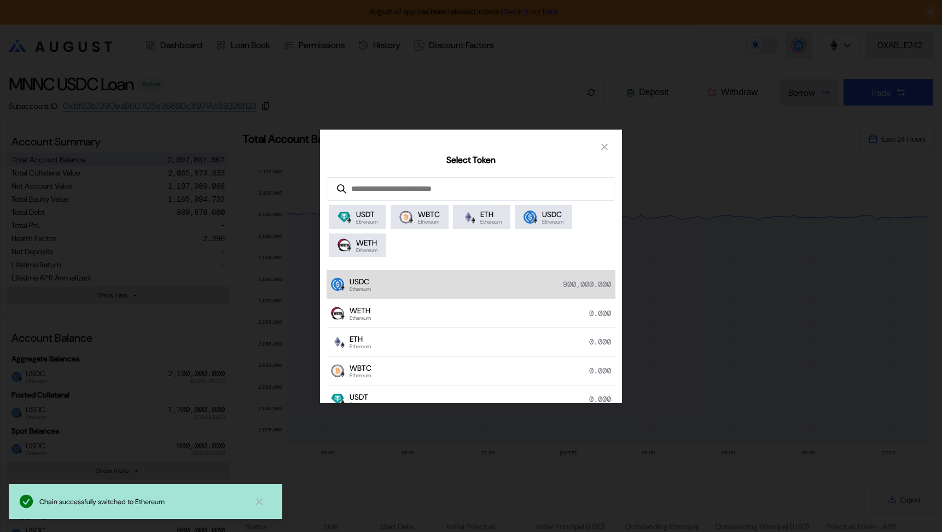
click at [525, 279] on div "USDC Ethereum 900,000.000" at bounding box center [471, 284] width 289 height 29
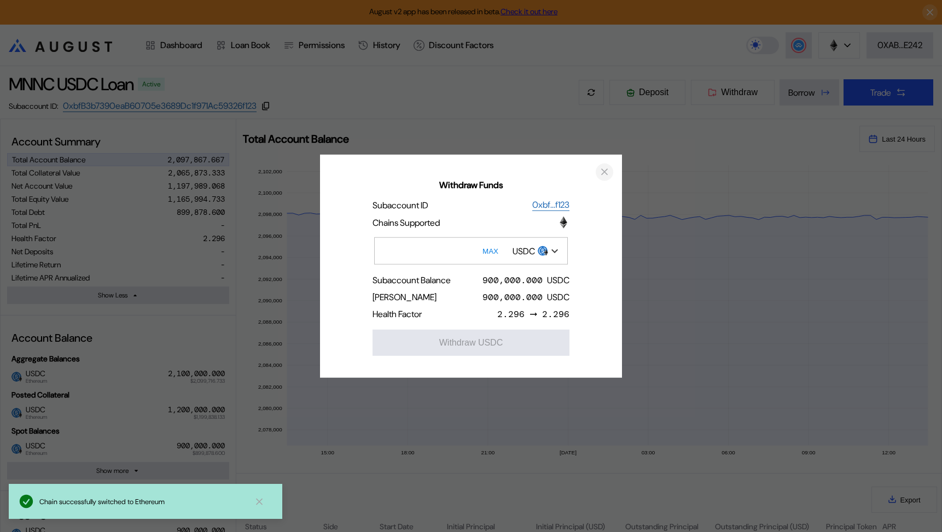
click at [605, 168] on icon "close modal" at bounding box center [604, 171] width 11 height 11
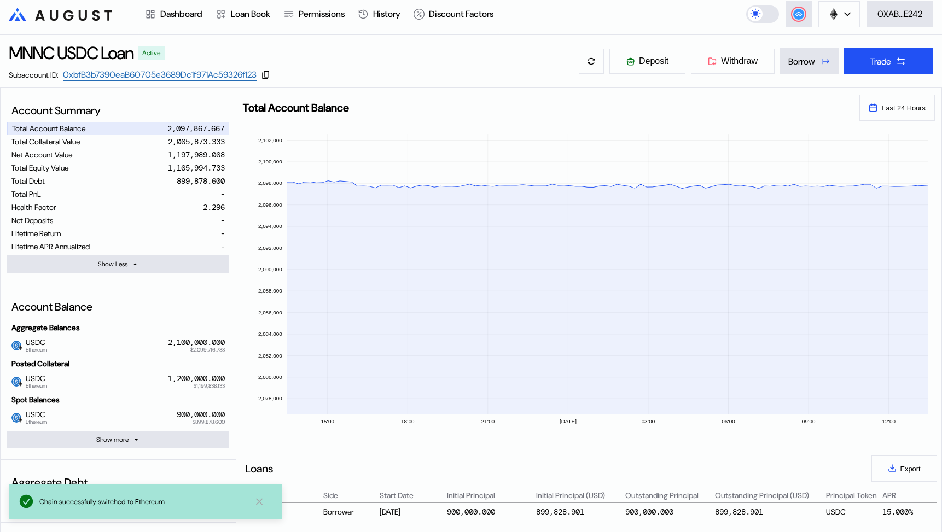
scroll to position [34, 0]
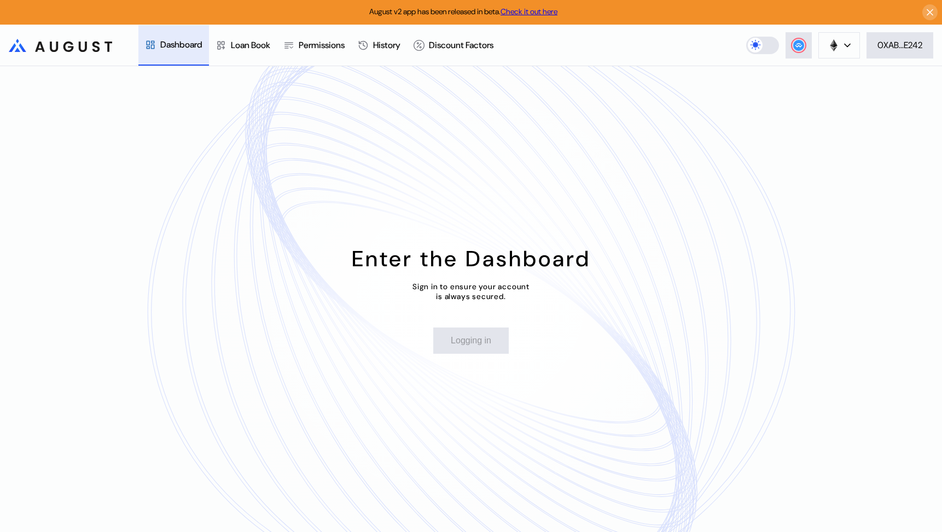
click at [177, 47] on div "Dashboard" at bounding box center [181, 44] width 42 height 11
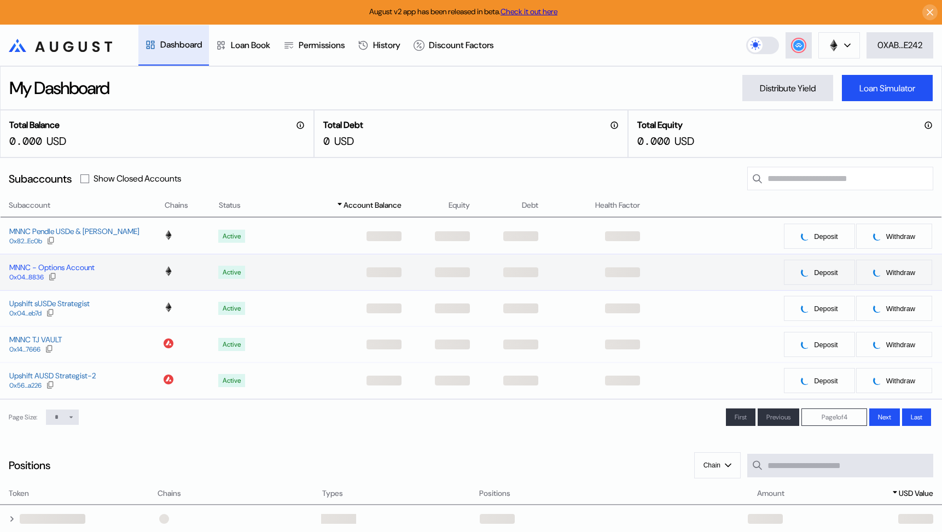
click at [80, 266] on div "MNNC - Options Account" at bounding box center [51, 268] width 85 height 10
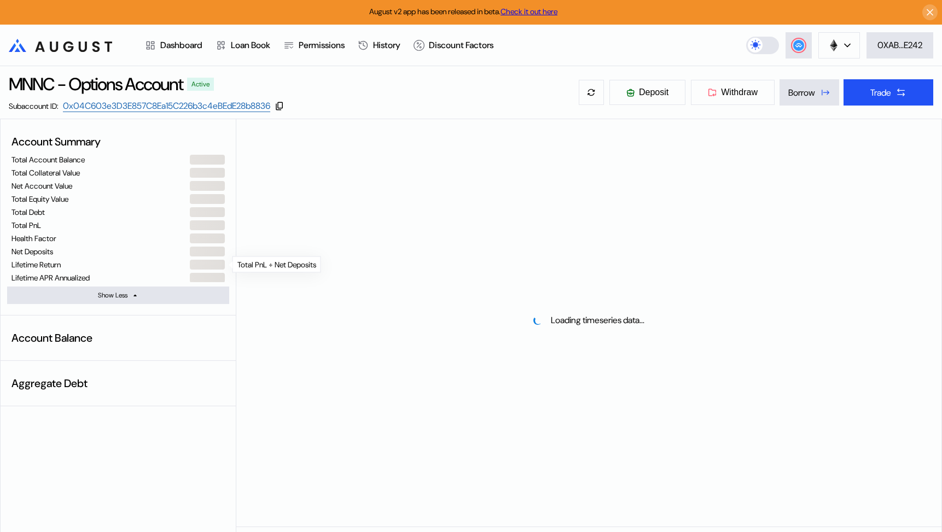
select select "*"
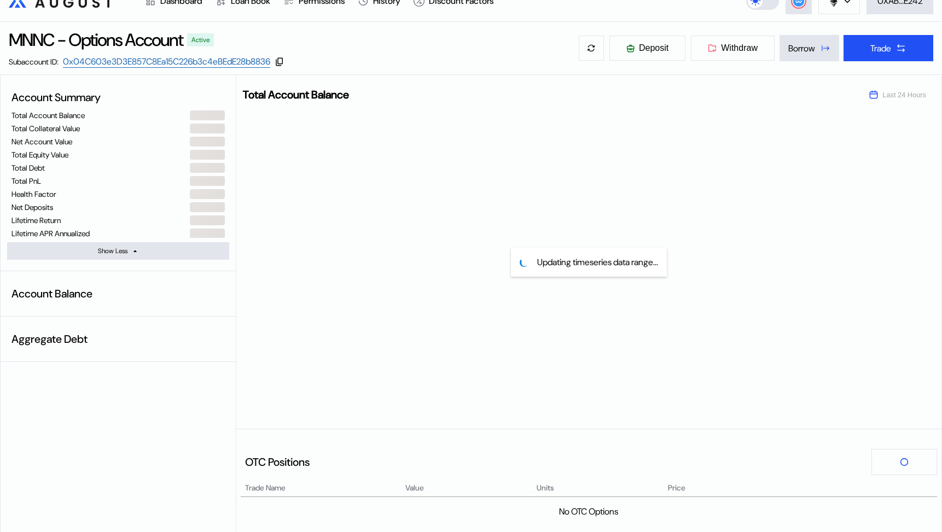
scroll to position [42, 0]
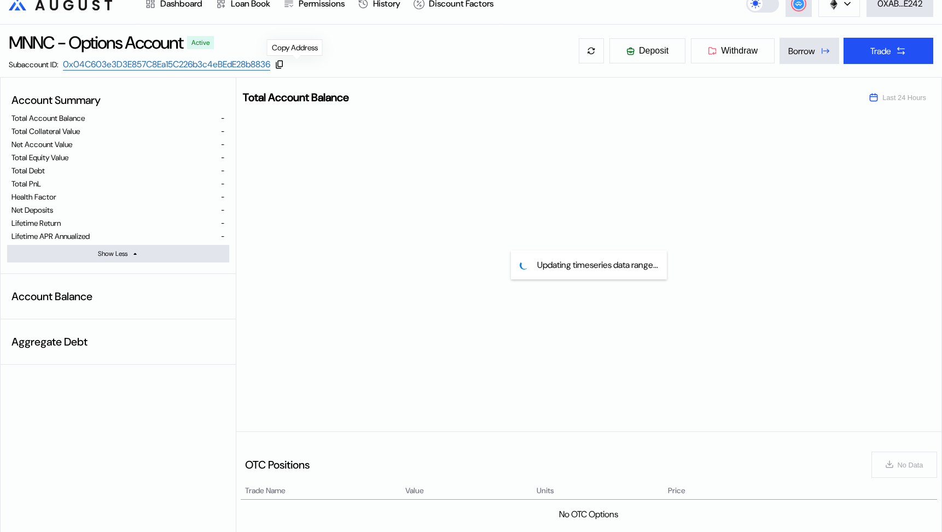
click at [284, 63] on icon at bounding box center [280, 65] width 10 height 10
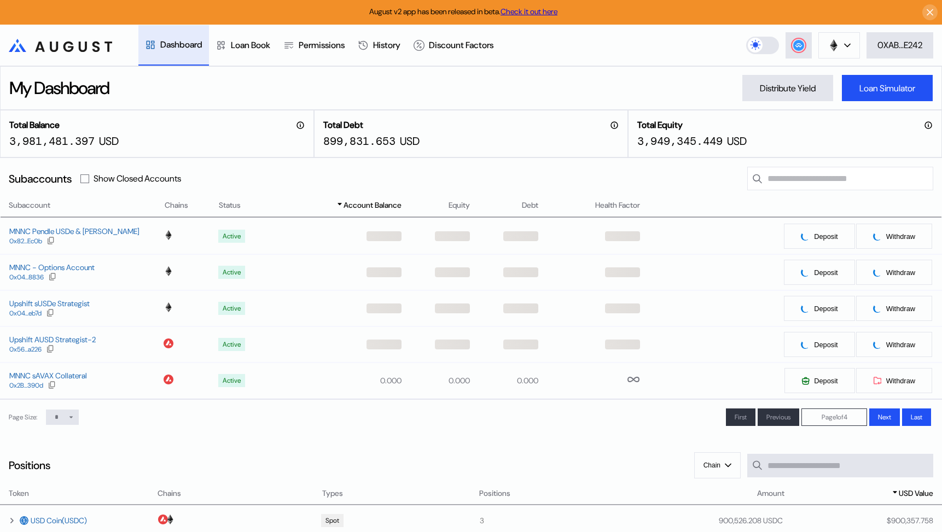
click at [65, 419] on select "* ** **" at bounding box center [62, 417] width 33 height 15
select select "**"
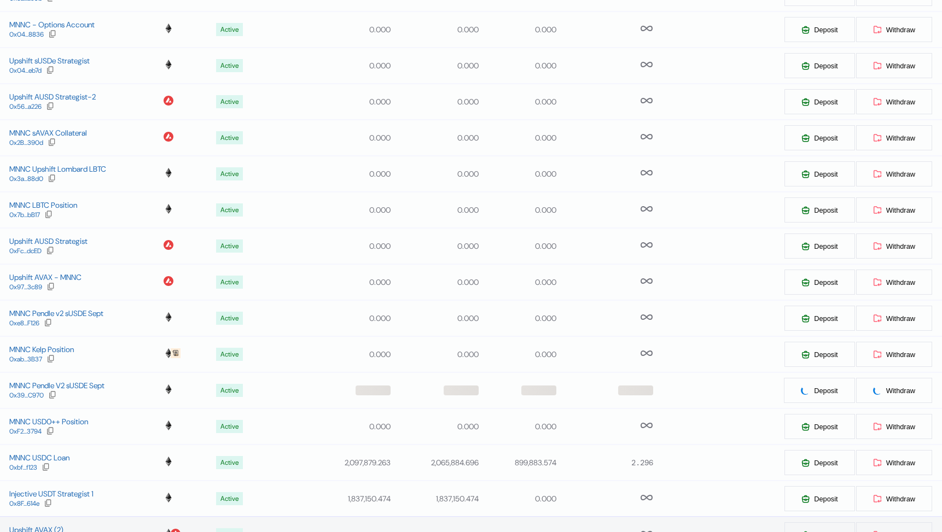
scroll to position [249, 0]
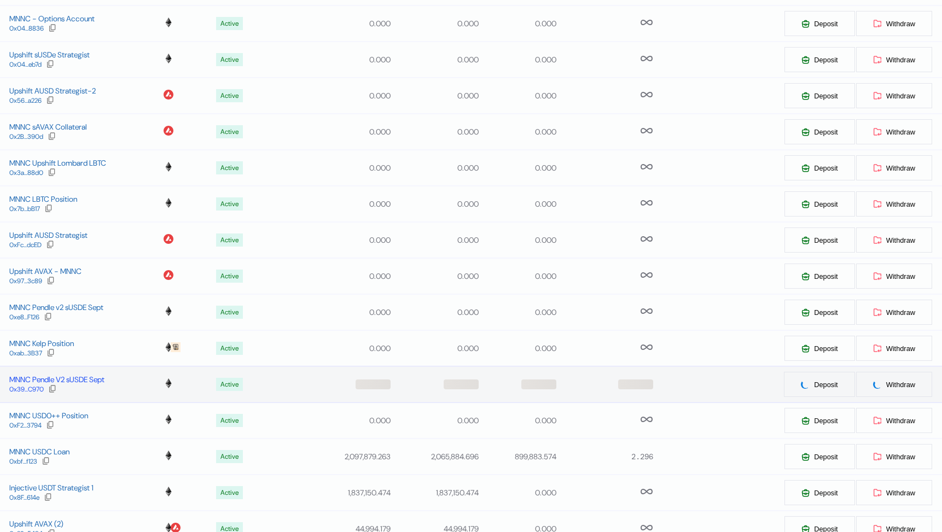
click at [98, 378] on div "MNNC Pendle V2 sUSDE Sept" at bounding box center [56, 380] width 95 height 10
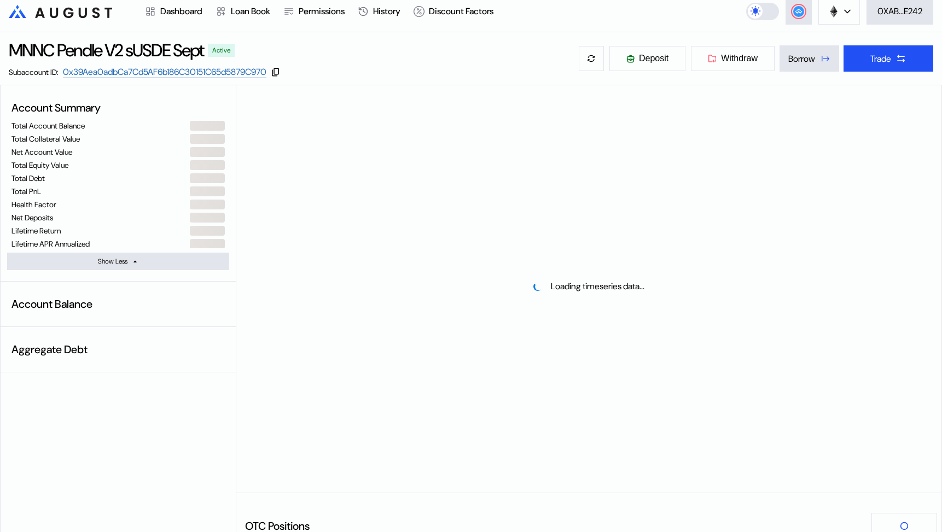
scroll to position [33, 0]
select select "*"
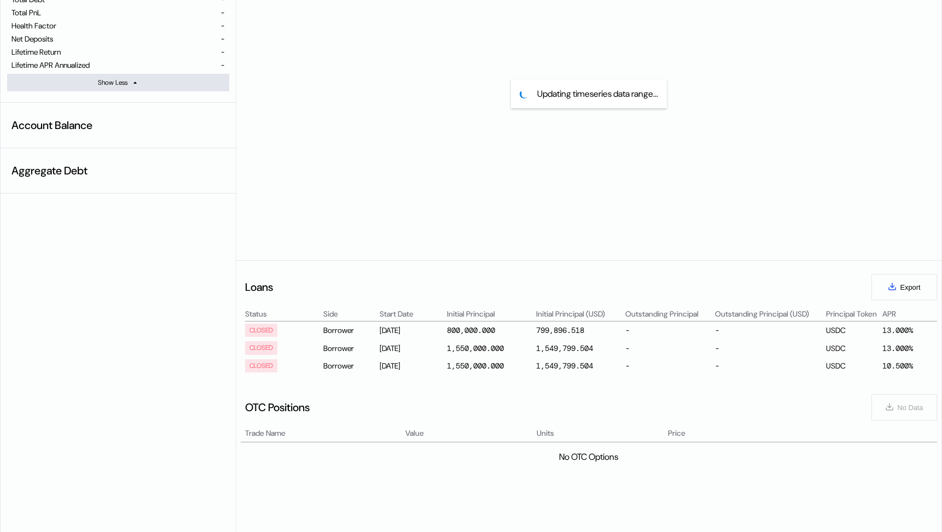
scroll to position [0, 0]
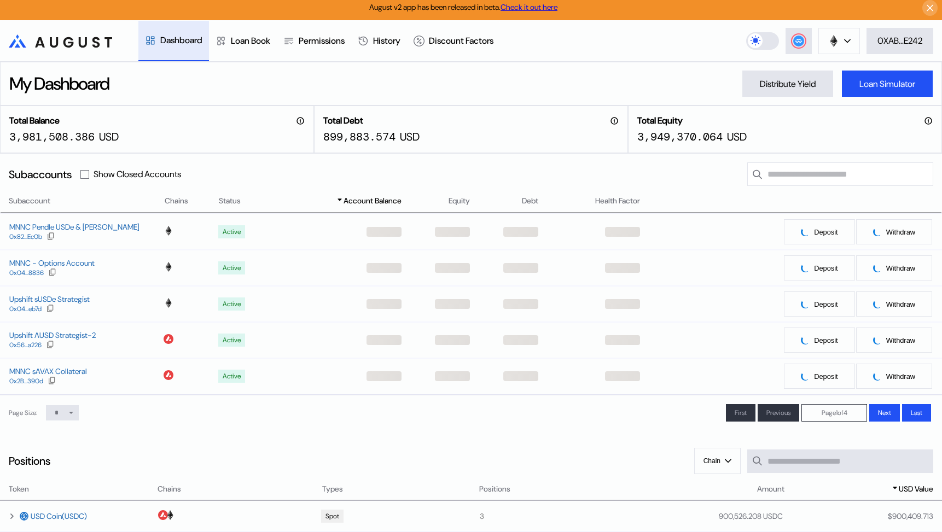
scroll to position [3, 0]
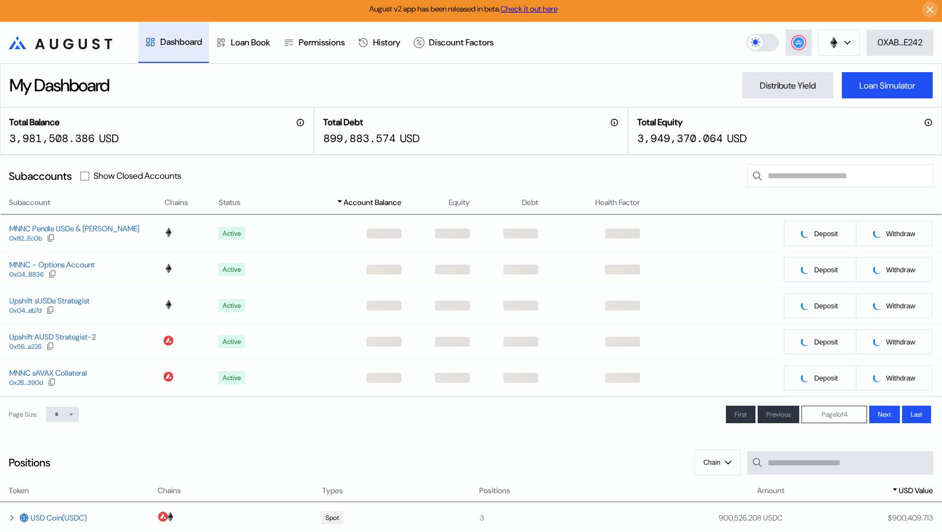
click at [69, 413] on icon at bounding box center [71, 414] width 7 height 7
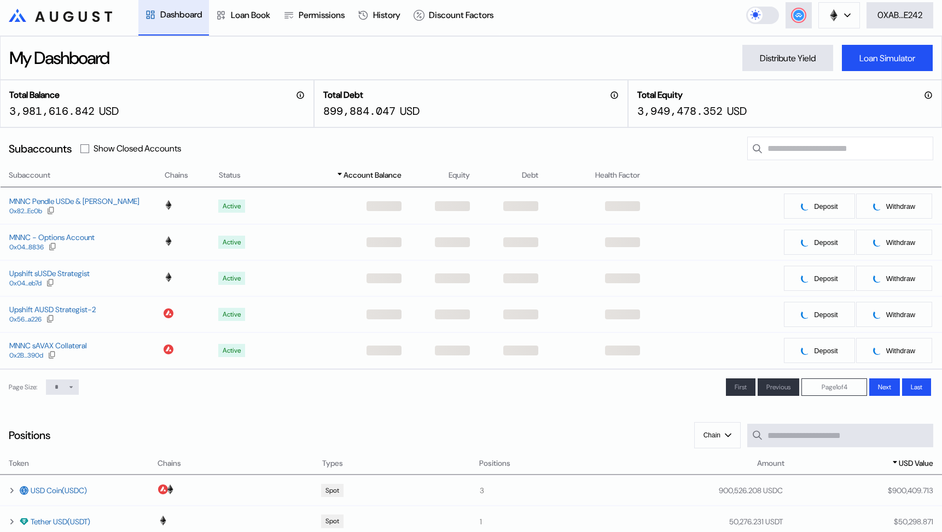
scroll to position [33, 0]
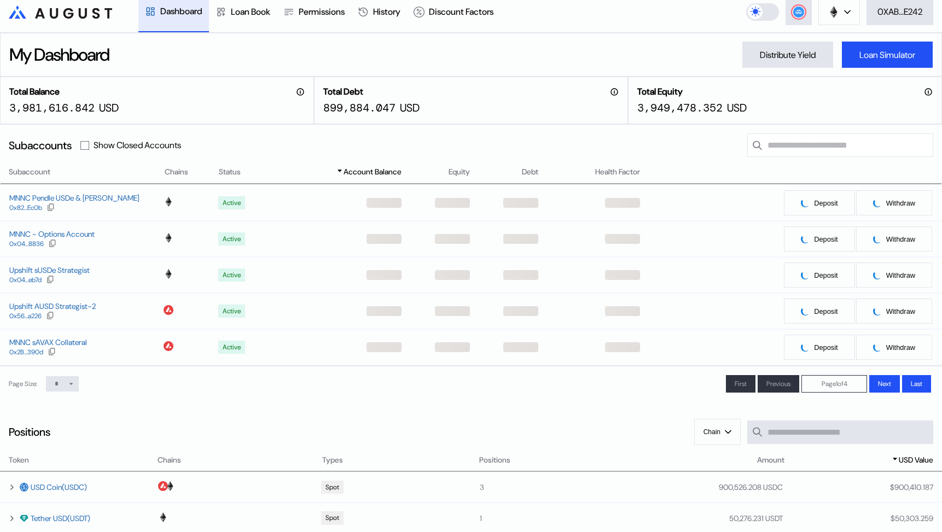
click at [65, 386] on select "* ** **" at bounding box center [62, 383] width 33 height 15
select select "**"
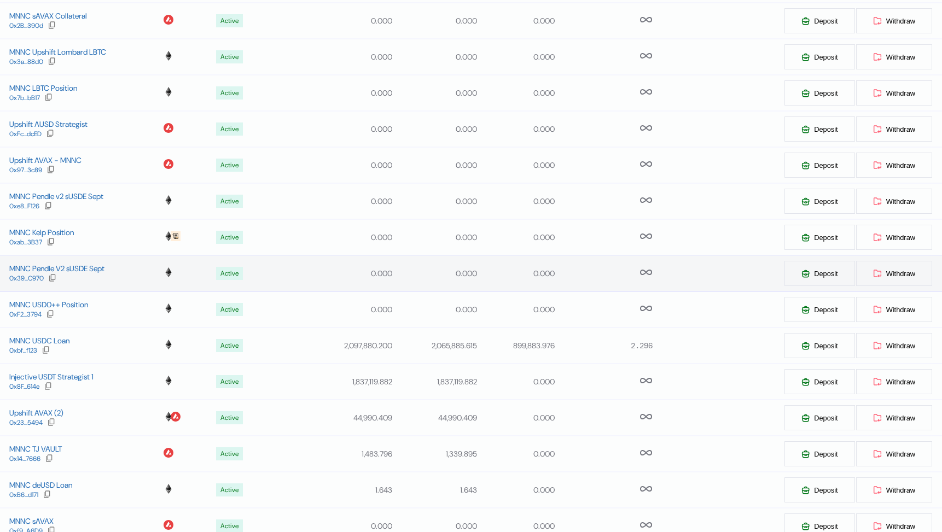
scroll to position [370, 0]
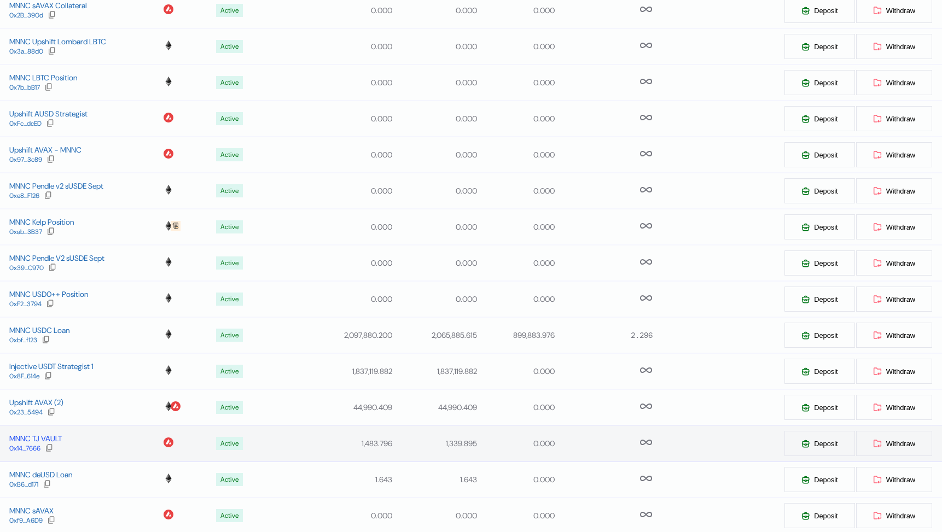
click at [49, 442] on div "MNNC TJ VAULT" at bounding box center [35, 439] width 53 height 10
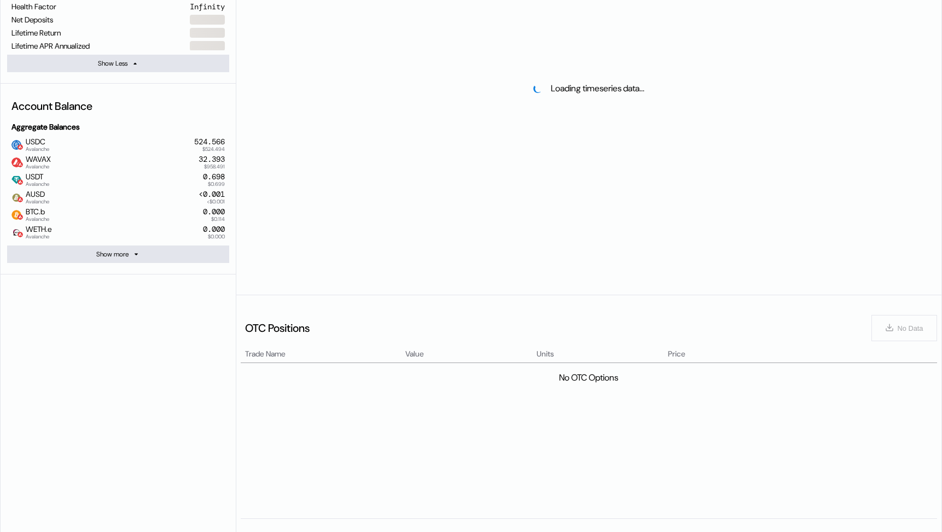
select select "*"
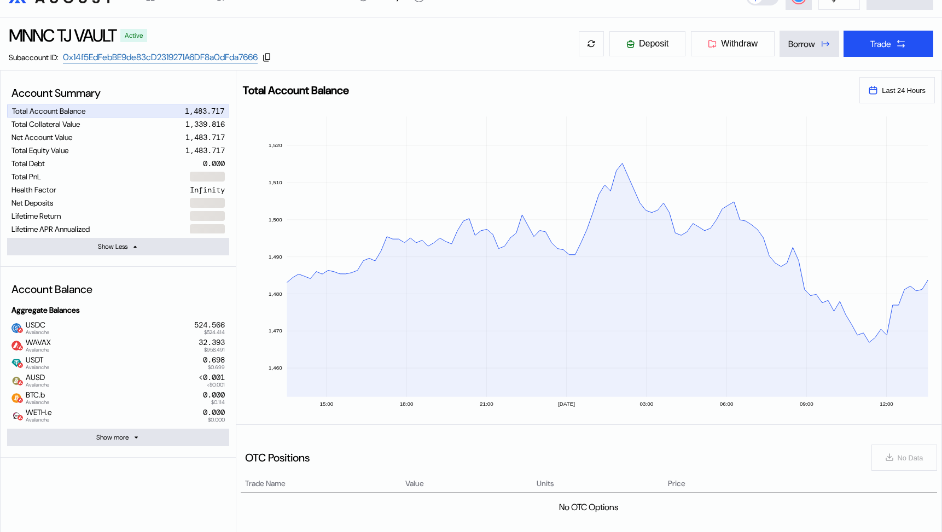
scroll to position [22, 0]
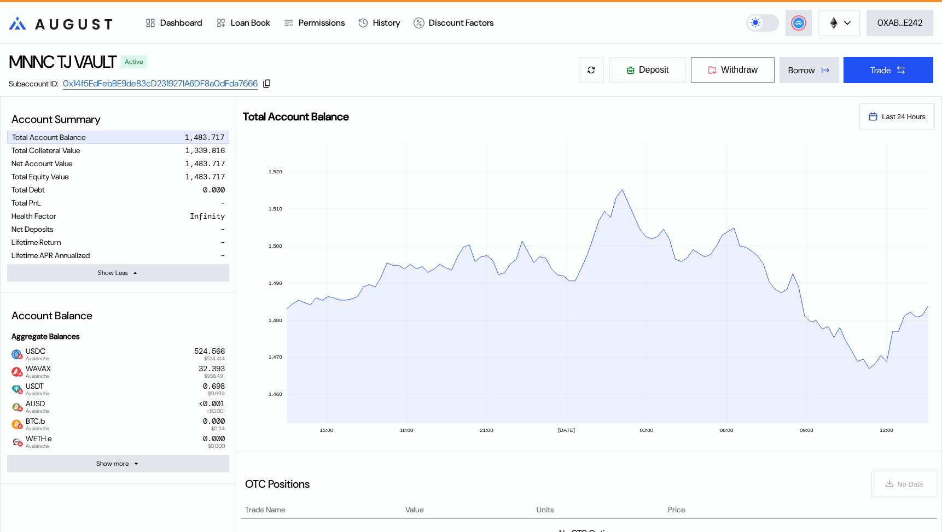
click at [745, 67] on span "Withdraw" at bounding box center [739, 70] width 37 height 10
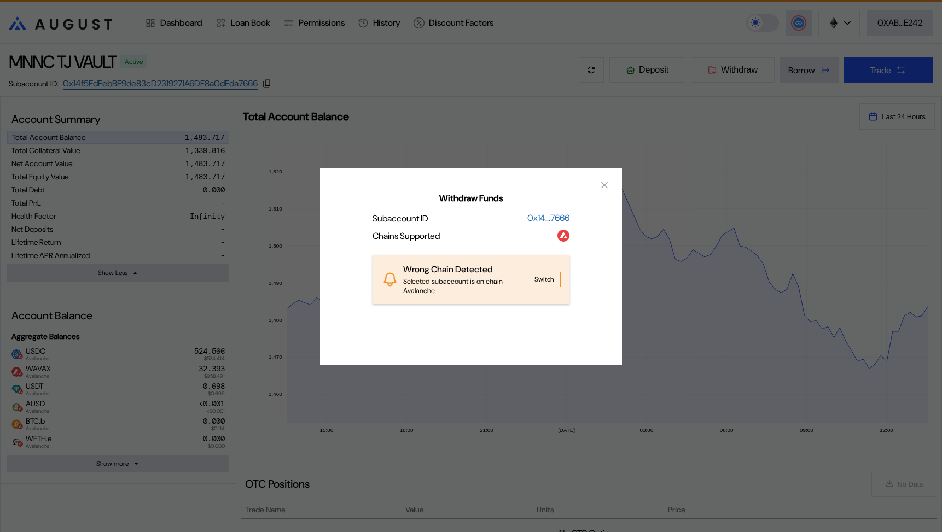
click at [533, 275] on button "Switch" at bounding box center [544, 279] width 34 height 15
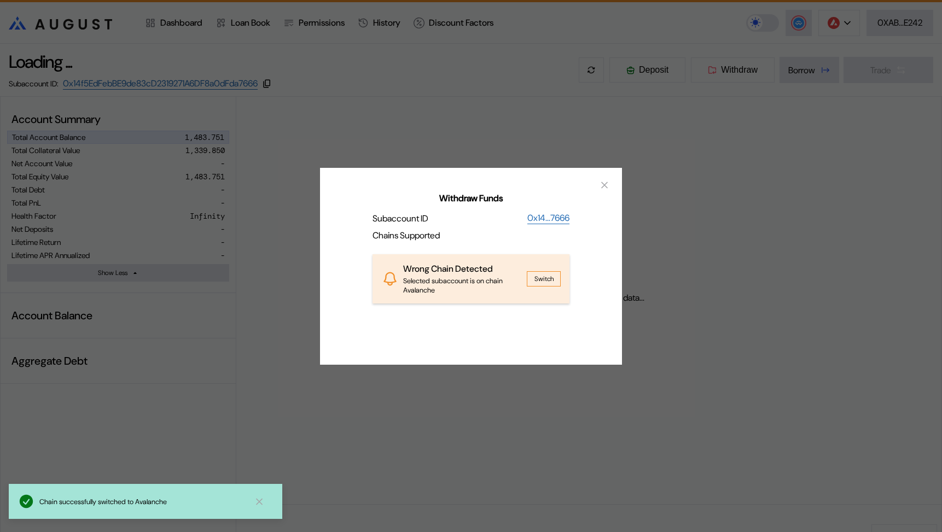
select select "*"
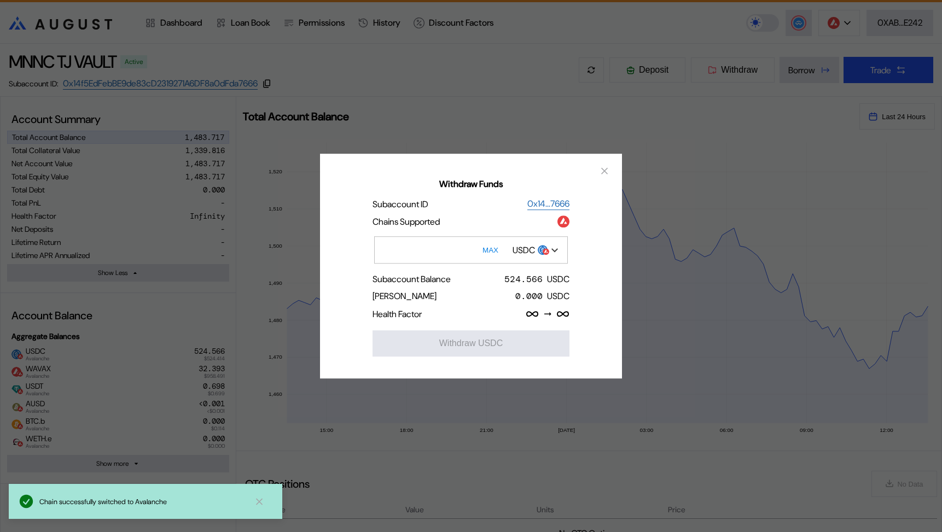
click at [532, 249] on div "USDC" at bounding box center [523, 249] width 22 height 11
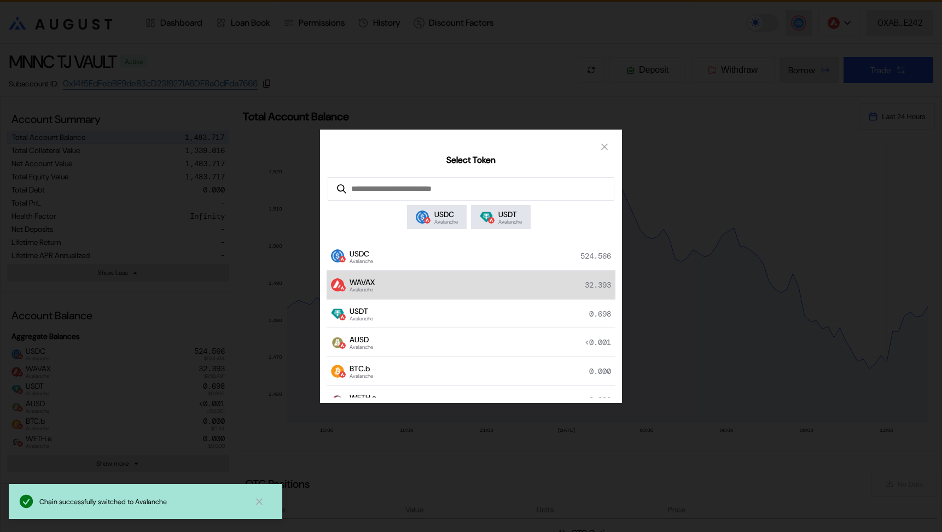
click at [521, 280] on div "WAVAX Avalanche 32.393" at bounding box center [471, 285] width 289 height 29
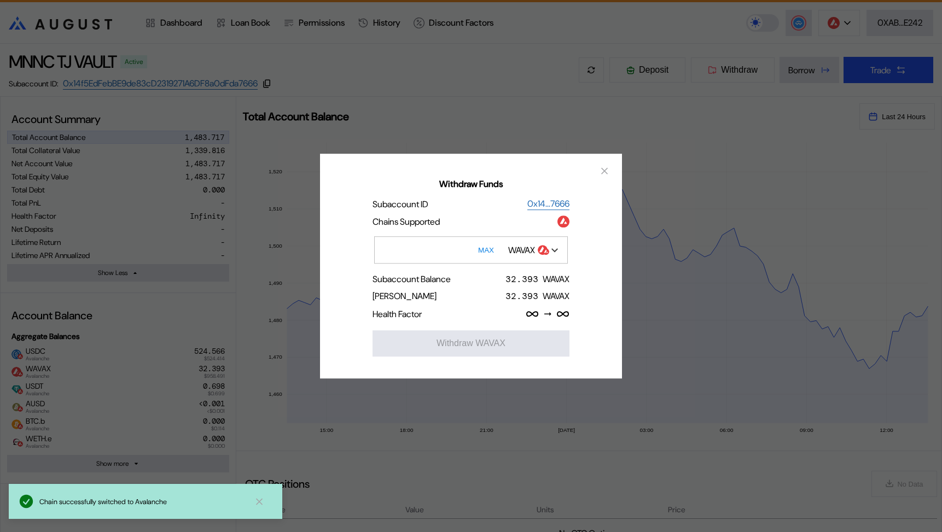
click at [485, 248] on button "MAX" at bounding box center [486, 249] width 22 height 25
type input "**********"
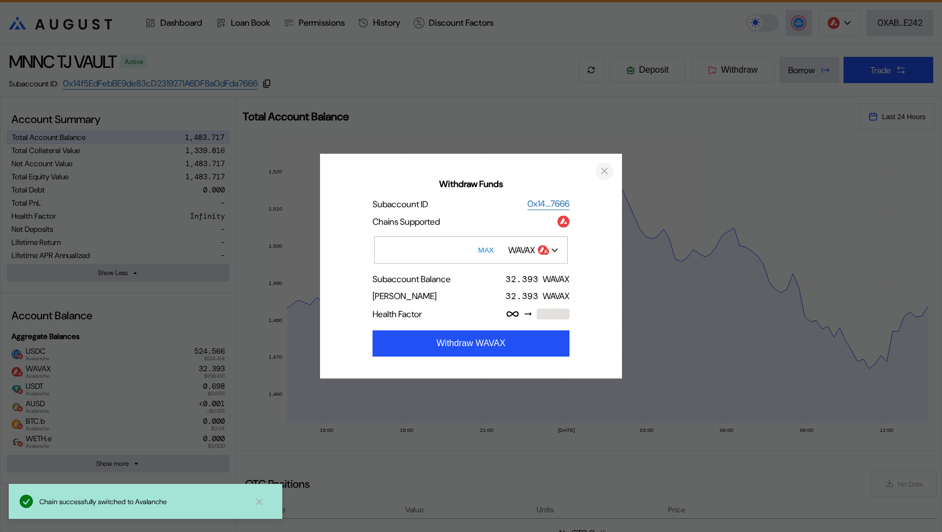
click at [599, 167] on icon "close modal" at bounding box center [604, 170] width 11 height 11
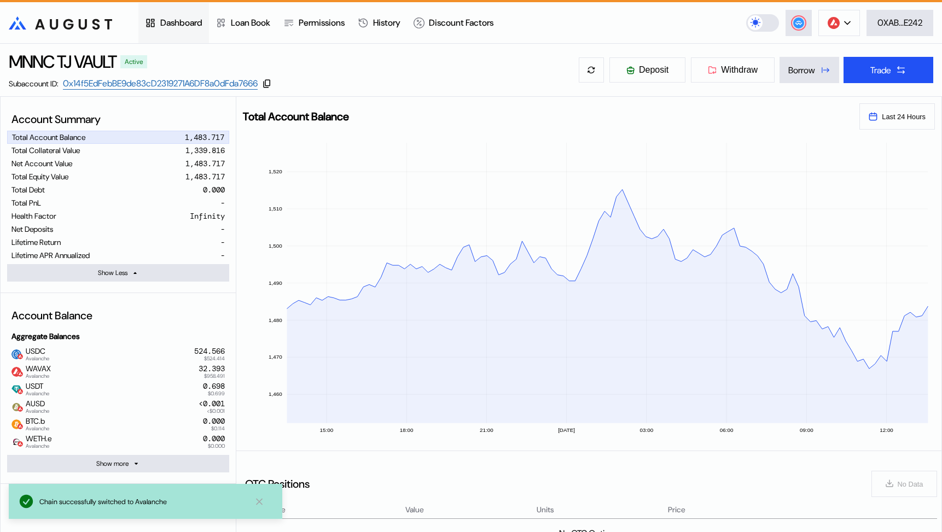
click at [192, 22] on div "Dashboard" at bounding box center [181, 22] width 42 height 11
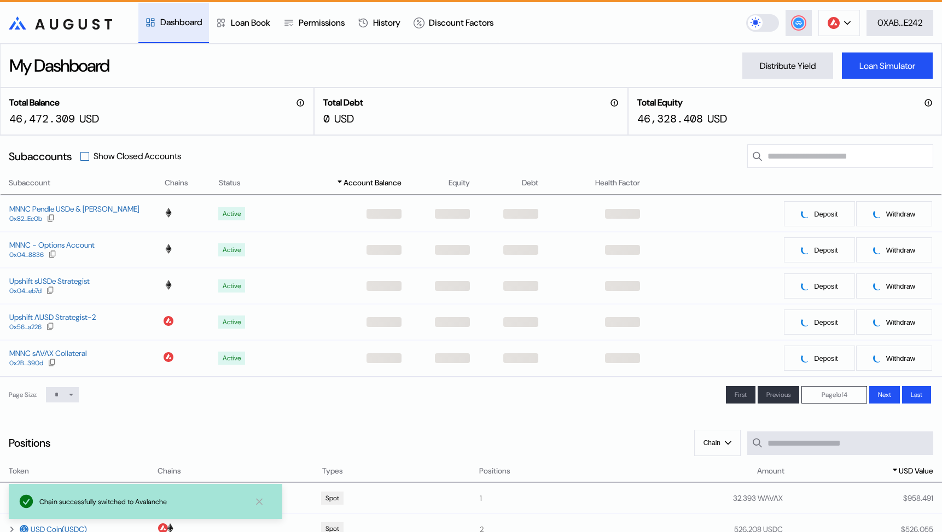
click at [89, 156] on span at bounding box center [85, 157] width 8 height 8
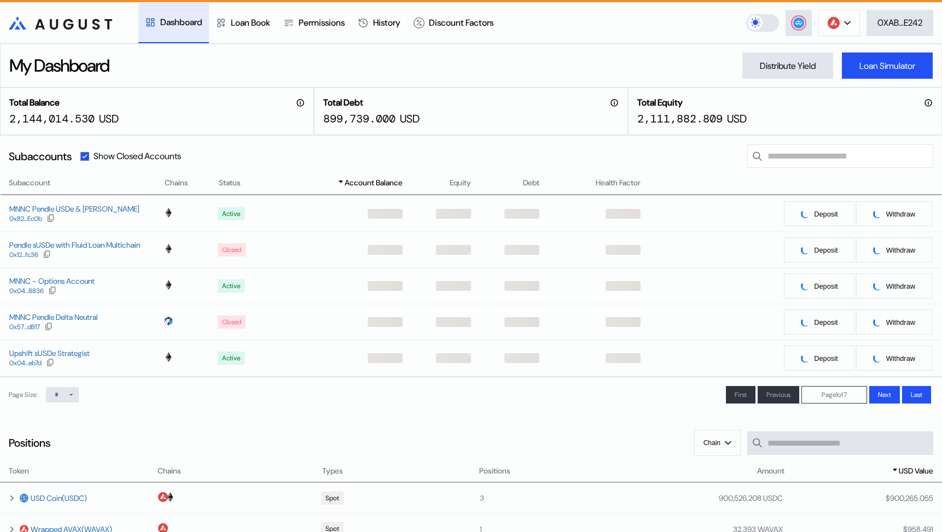
click at [71, 401] on span at bounding box center [71, 394] width 7 height 11
click at [65, 397] on select "* ** **" at bounding box center [62, 394] width 33 height 15
select select "**"
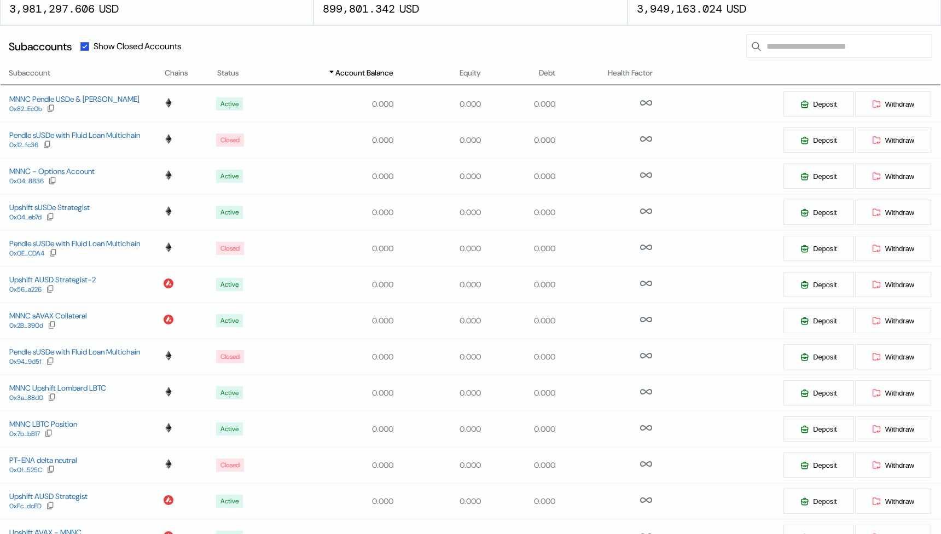
scroll to position [131, 0]
click at [374, 75] on span "Account Balance" at bounding box center [364, 74] width 58 height 11
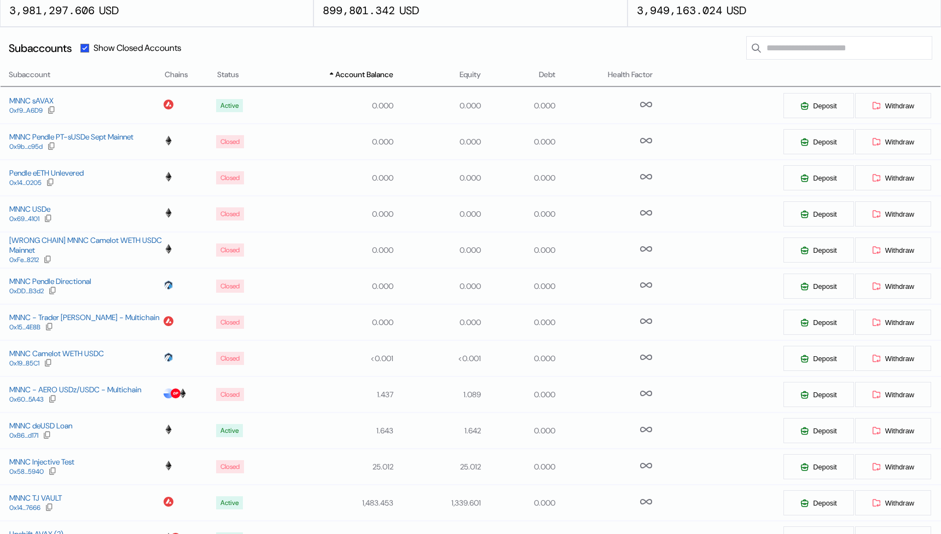
click at [374, 75] on span "Account Balance" at bounding box center [364, 74] width 58 height 11
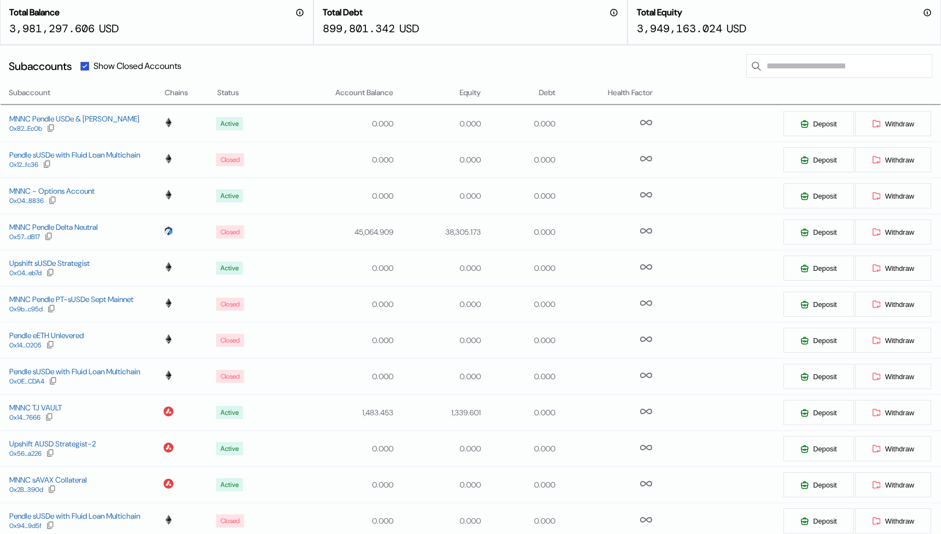
scroll to position [7, 0]
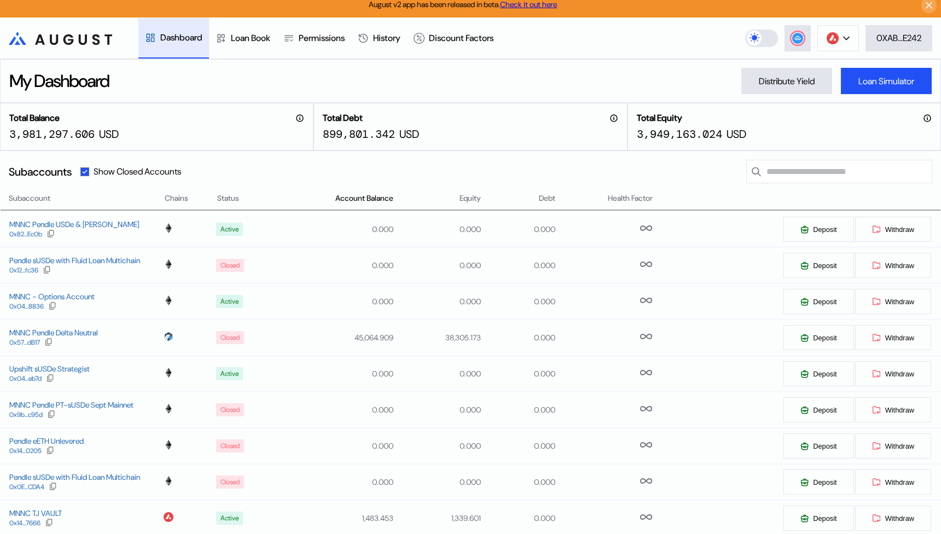
click at [356, 202] on span "Account Balance" at bounding box center [364, 198] width 58 height 11
click at [89, 168] on label at bounding box center [84, 171] width 9 height 9
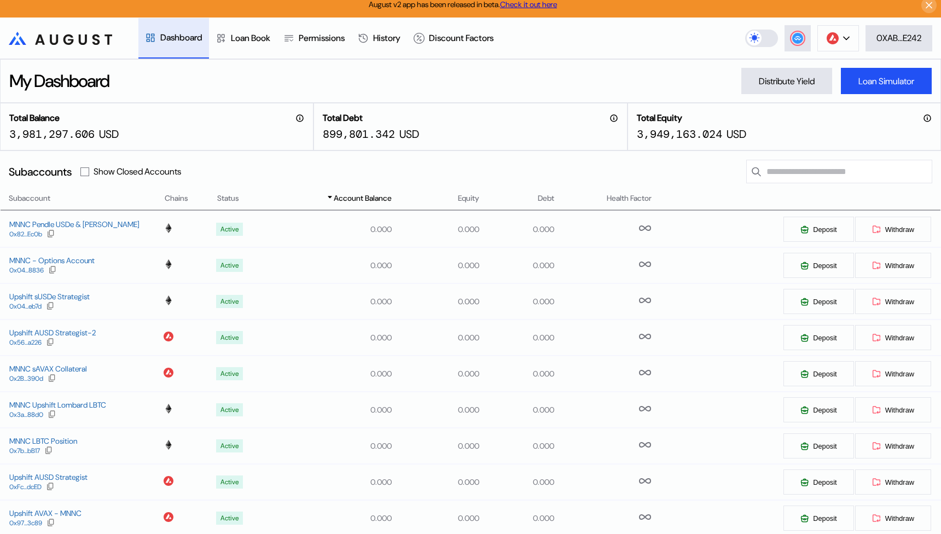
click at [355, 198] on span "Account Balance" at bounding box center [363, 198] width 58 height 11
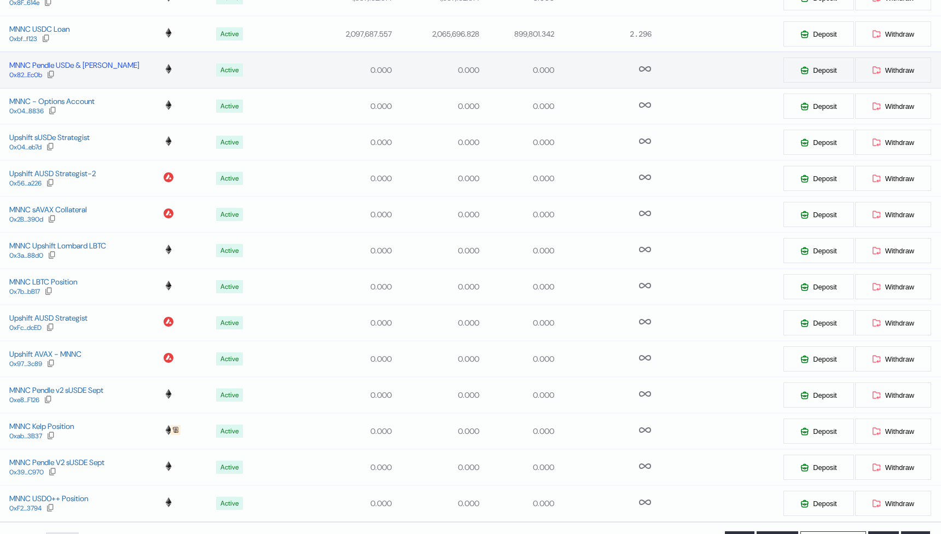
scroll to position [398, 0]
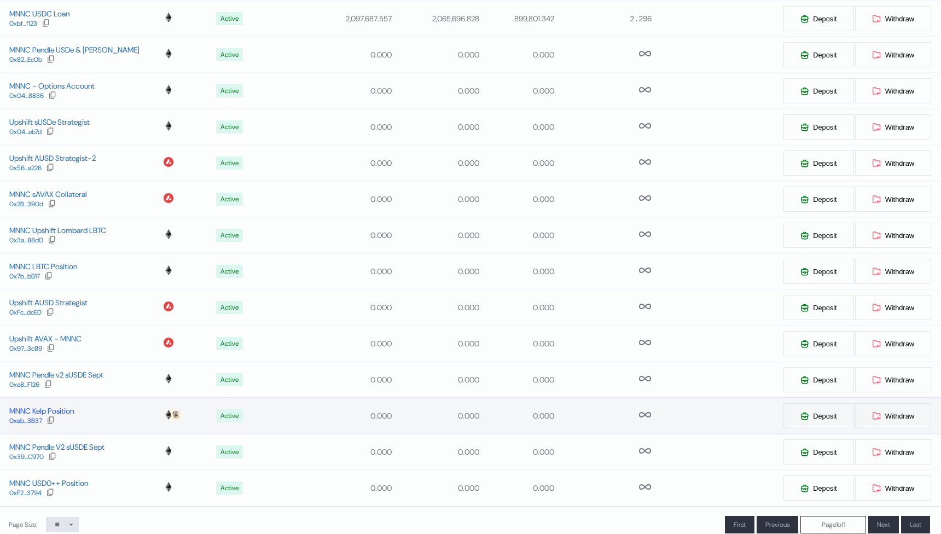
click at [63, 408] on div "MNNC Kelp Position" at bounding box center [41, 411] width 65 height 10
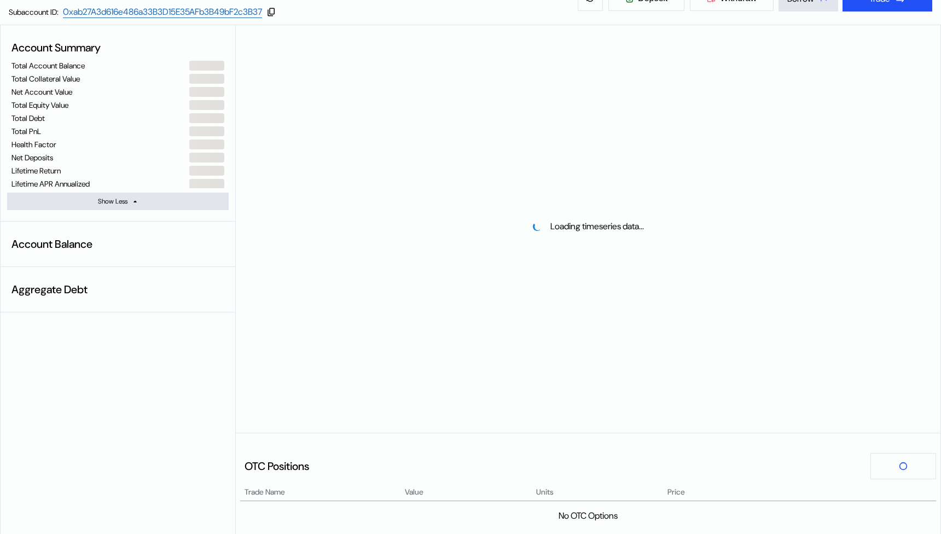
scroll to position [94, 0]
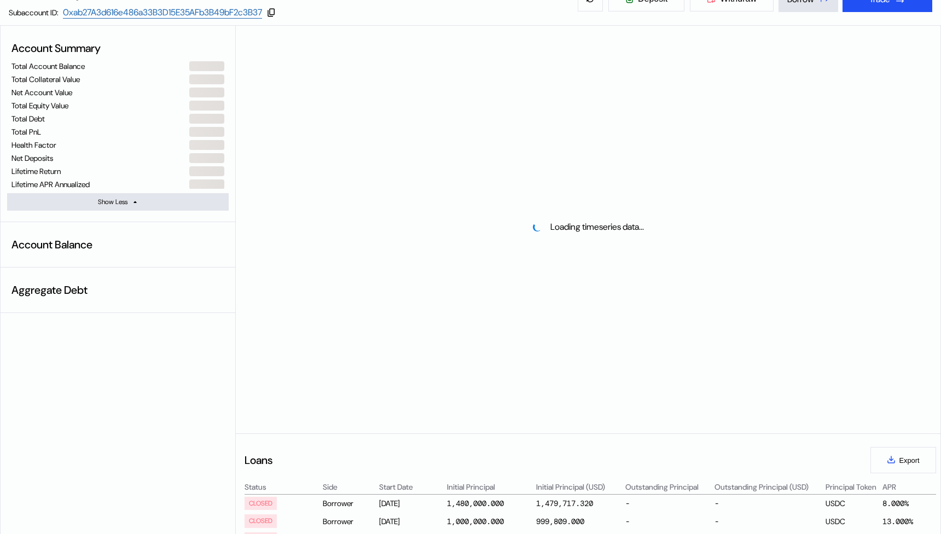
select select "*"
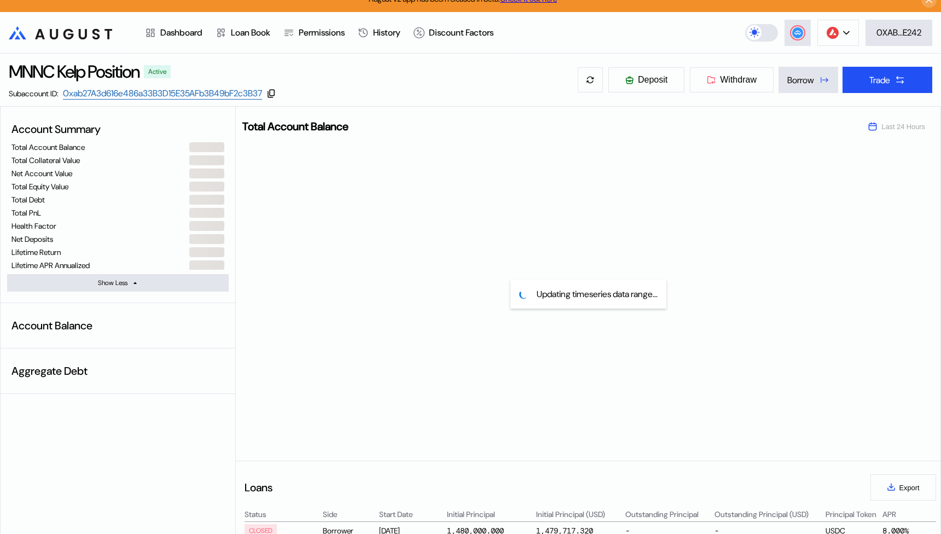
scroll to position [12, 0]
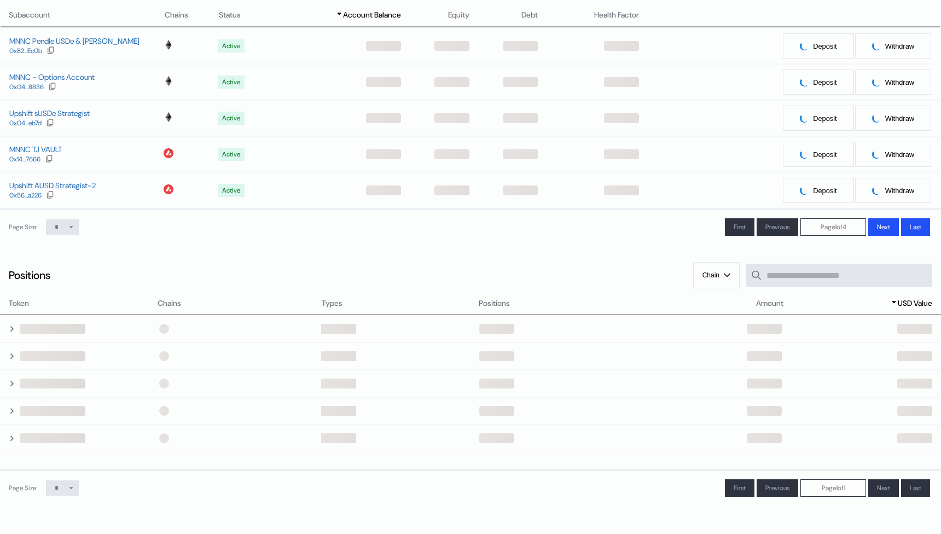
scroll to position [167, 0]
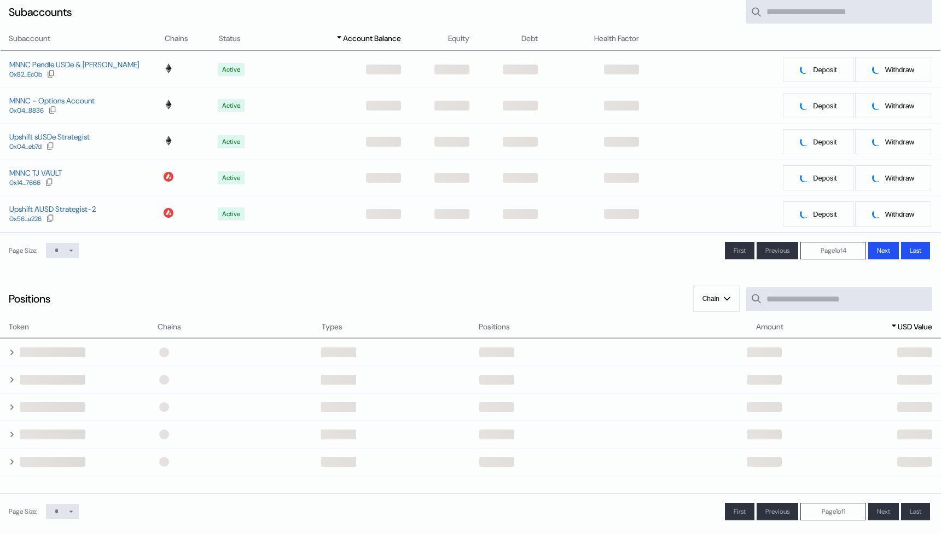
click at [66, 238] on div "Page Size: * ** ** First << Previous < Page 1 of 4 Next > Last >>" at bounding box center [470, 250] width 941 height 36
click at [65, 251] on select "* ** **" at bounding box center [62, 250] width 33 height 15
select select "**"
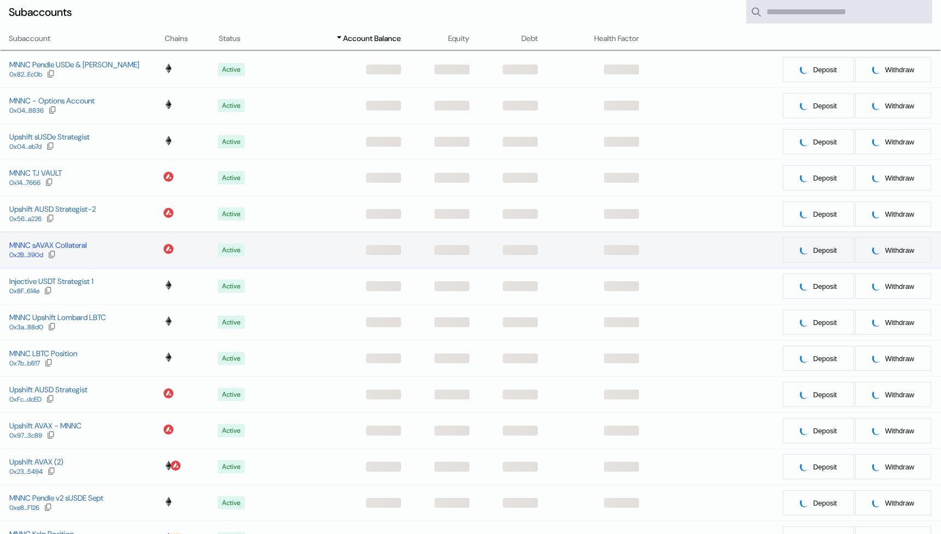
click at [63, 246] on div "MNNC sAVAX Collateral" at bounding box center [48, 245] width 78 height 10
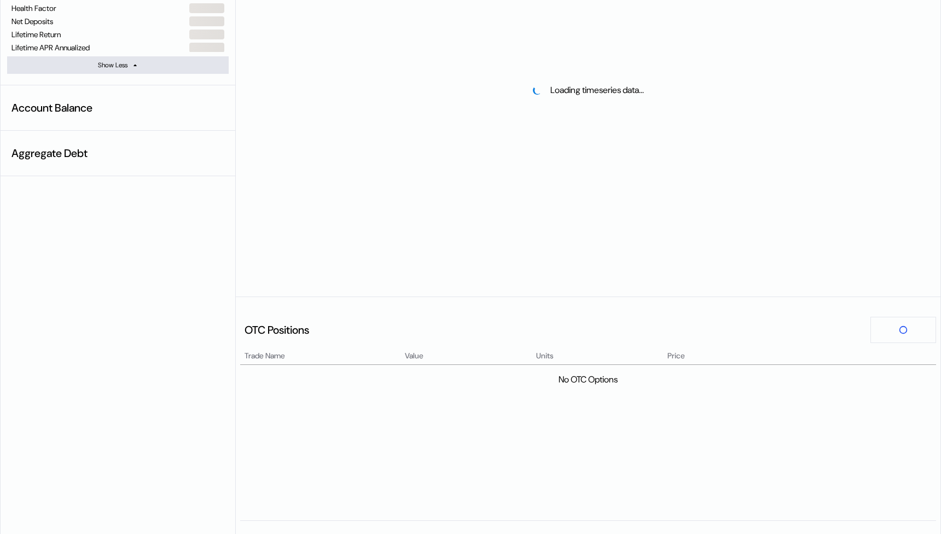
scroll to position [232, 0]
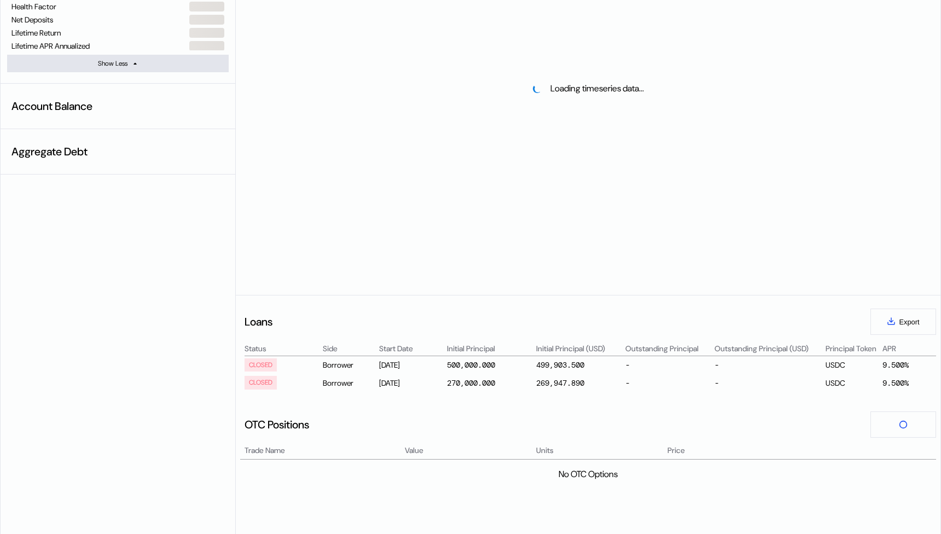
select select "*"
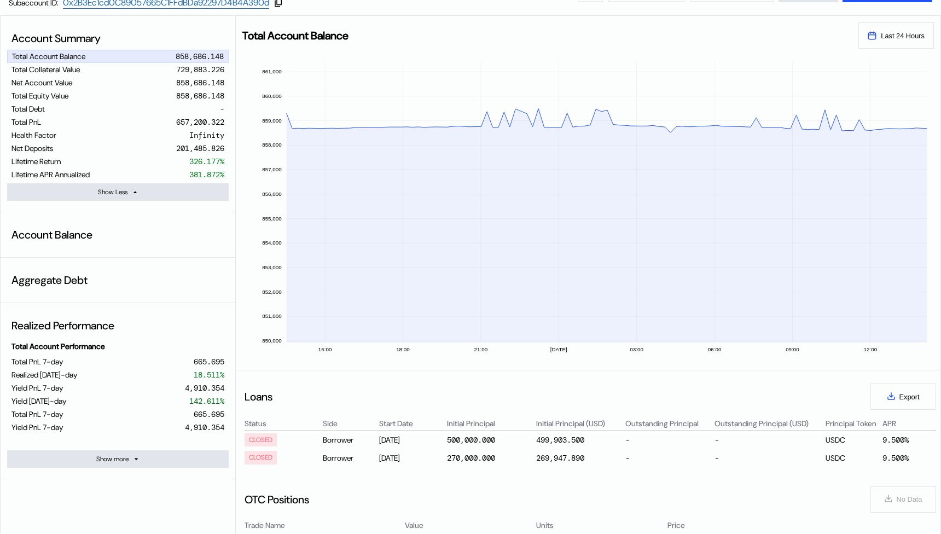
scroll to position [11, 0]
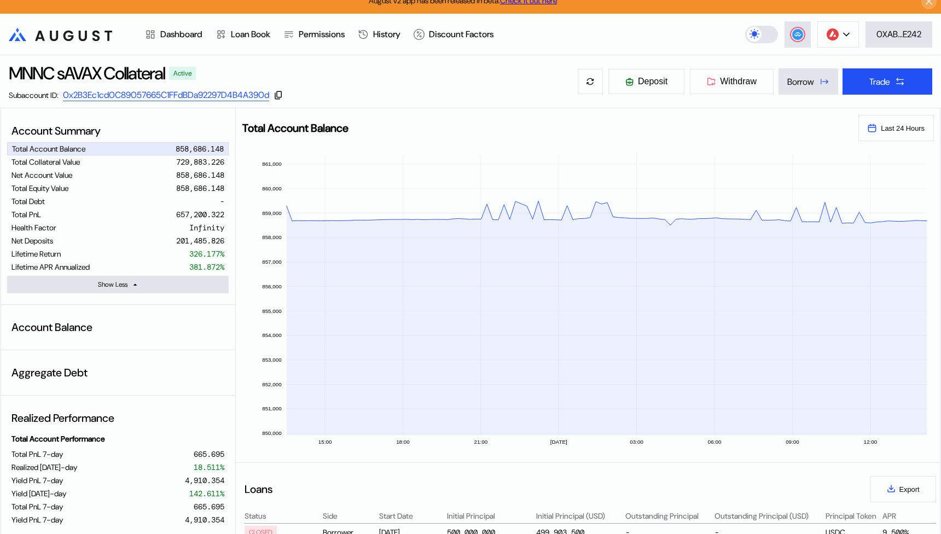
click at [188, 94] on link "0x2B3Ec1cd0C89057665C1FFdBDa92297D4B4A390d" at bounding box center [166, 95] width 206 height 12
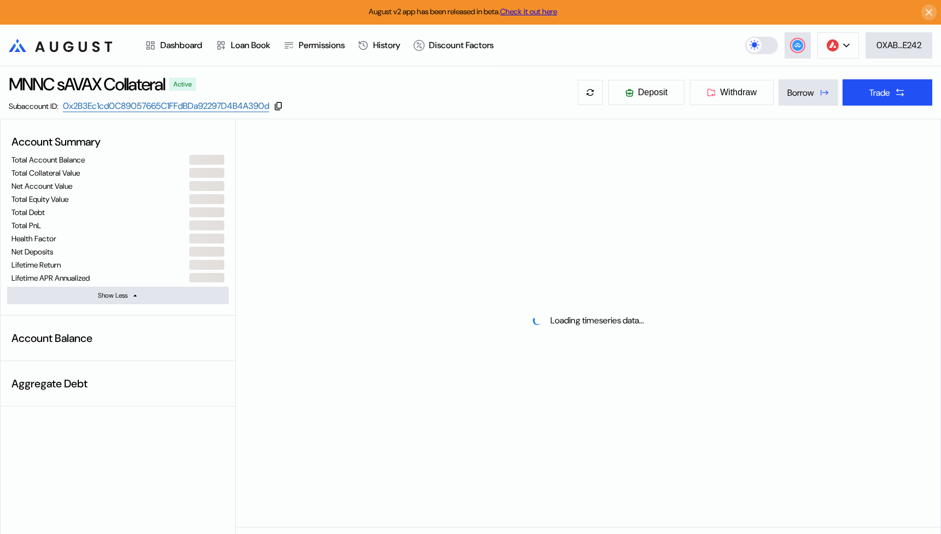
select select "*"
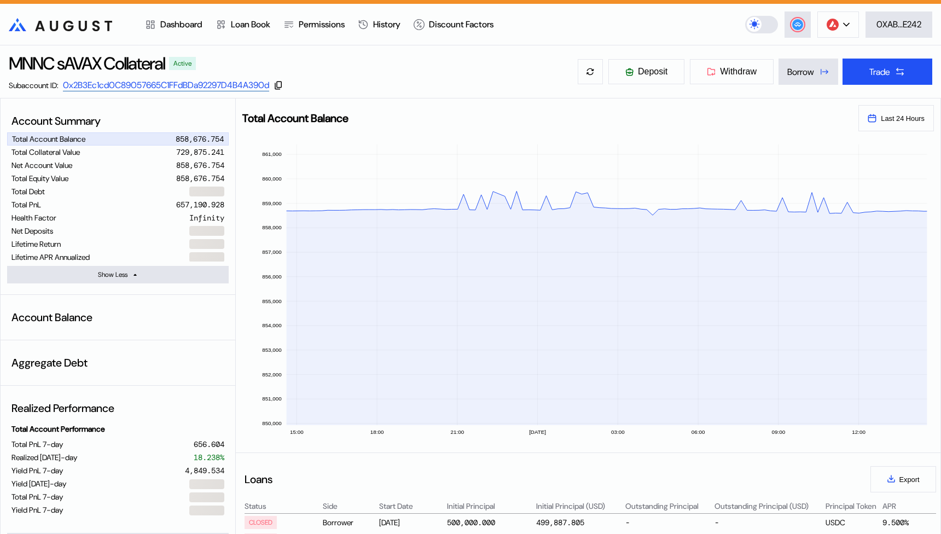
scroll to position [26, 0]
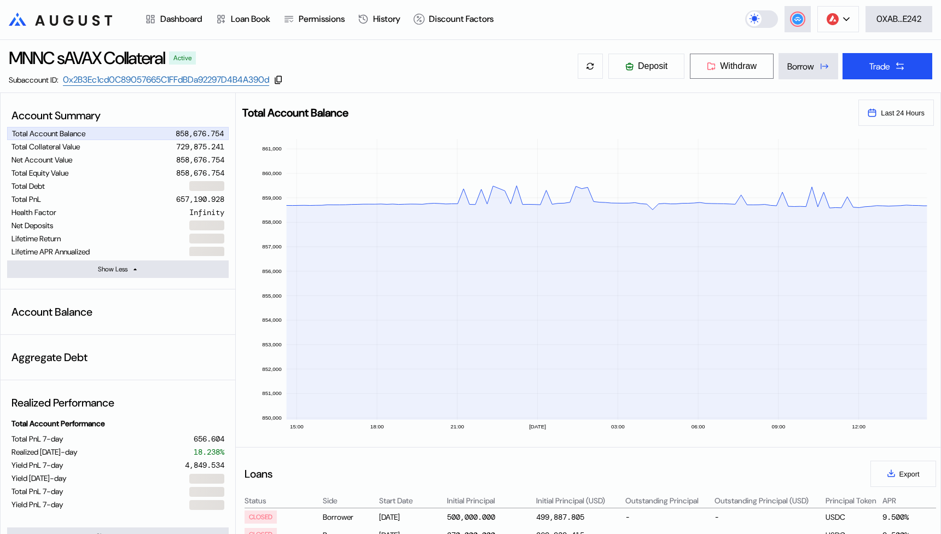
click at [726, 67] on span "Withdraw" at bounding box center [738, 66] width 37 height 10
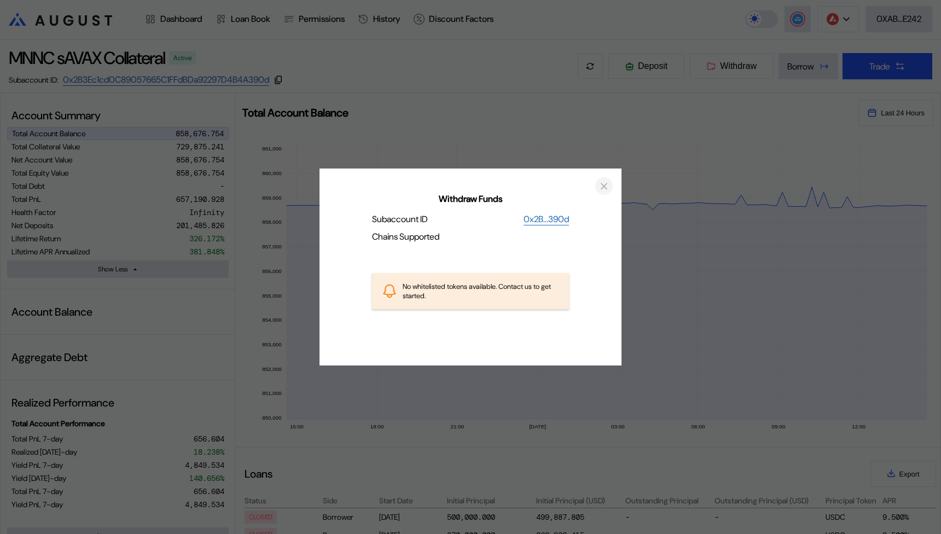
click at [602, 185] on icon "close modal" at bounding box center [603, 185] width 5 height 5
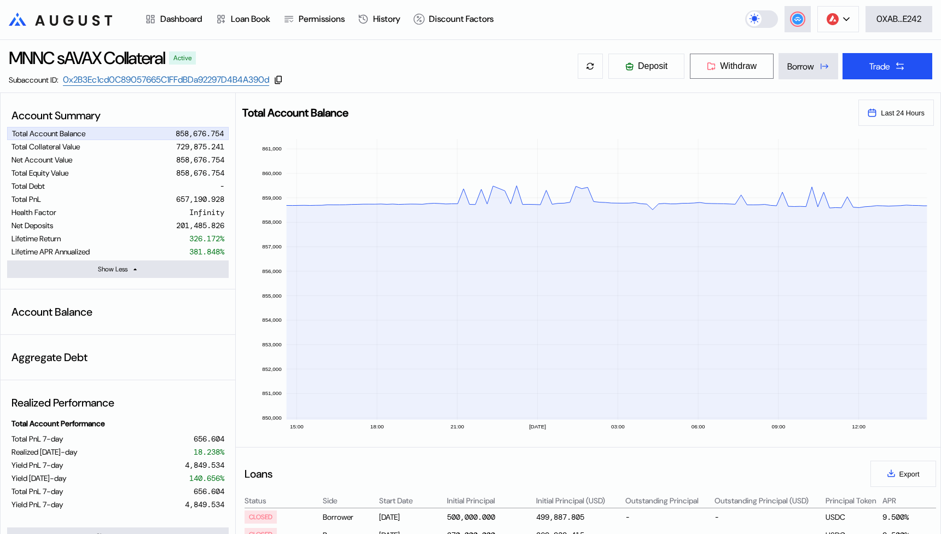
click at [720, 68] on span "Withdraw" at bounding box center [738, 66] width 37 height 10
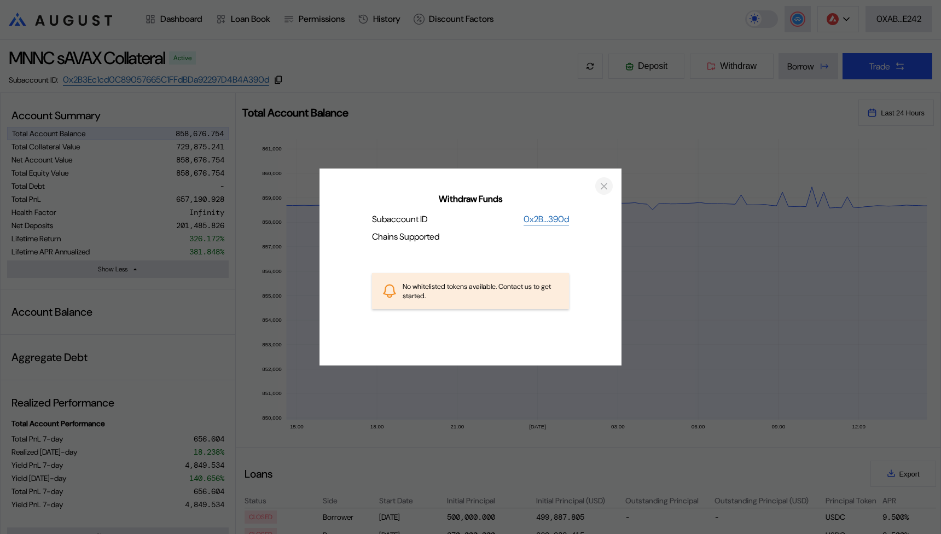
click at [605, 190] on icon "close modal" at bounding box center [603, 185] width 11 height 11
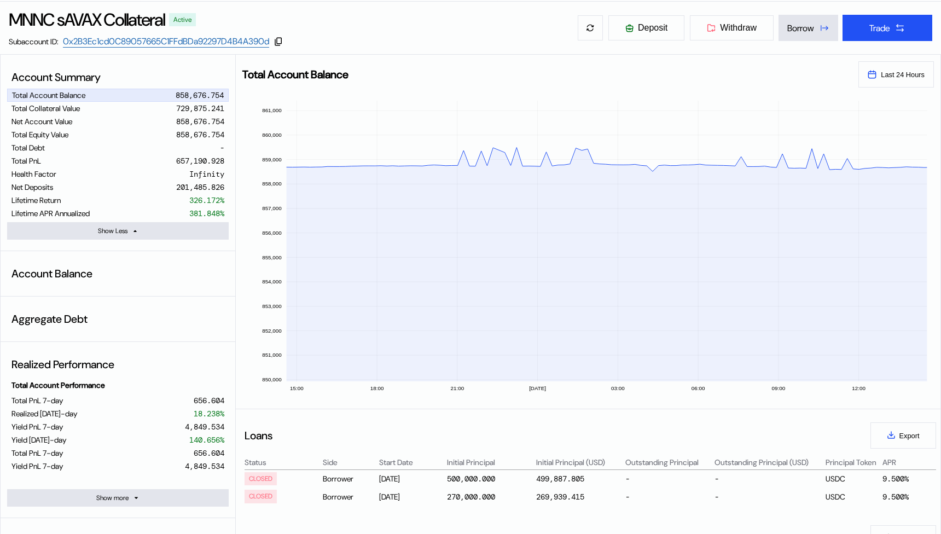
scroll to position [57, 0]
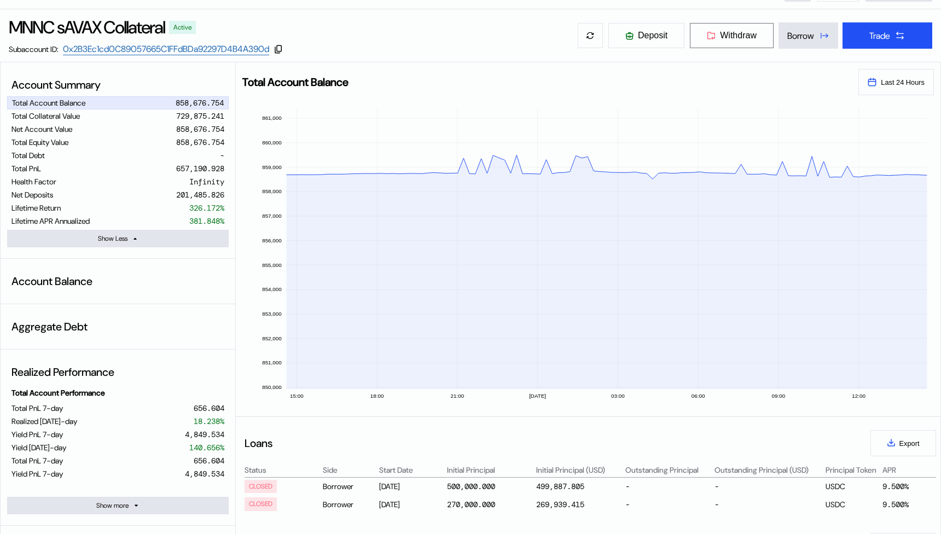
click at [750, 39] on span "Withdraw" at bounding box center [738, 36] width 37 height 10
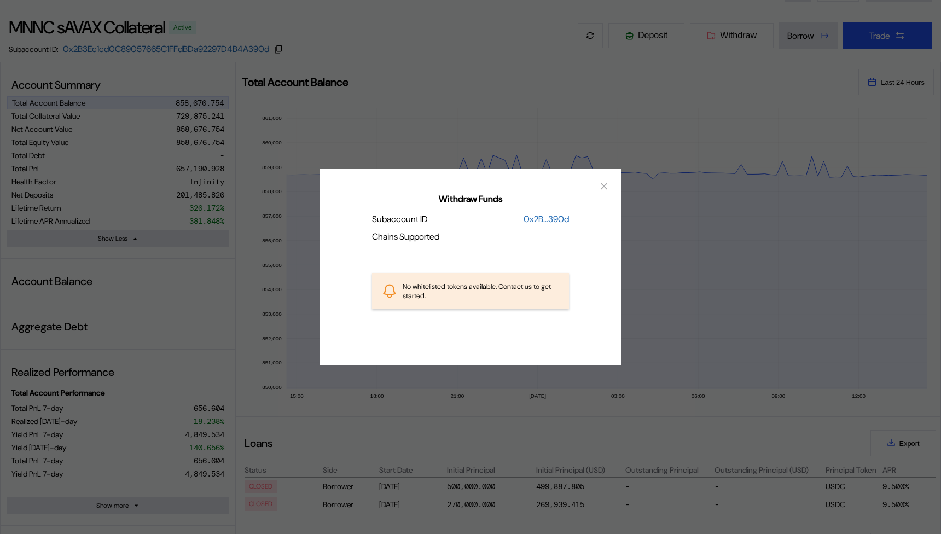
click at [510, 292] on div "No whitelisted tokens available. Contact us to get started." at bounding box center [482, 291] width 158 height 19
click at [250, 124] on div "Withdraw Funds Subaccount ID 0x2B...390d Chains Supported No whitelisted tokens…" at bounding box center [470, 267] width 941 height 534
click at [231, 46] on div "Withdraw Funds Subaccount ID 0x2B...390d Chains Supported No whitelisted tokens…" at bounding box center [470, 267] width 941 height 534
click at [231, 46] on link "0x2B3Ec1cd0C89057665C1FFdBDa92297D4B4A390d" at bounding box center [166, 49] width 206 height 12
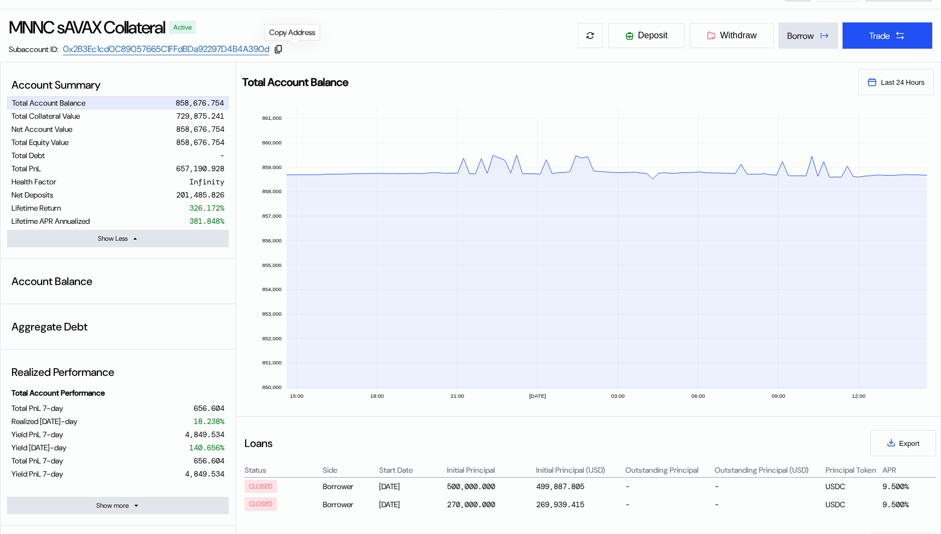
click at [283, 49] on icon at bounding box center [278, 49] width 10 height 10
click at [229, 50] on link "0x2B3Ec1cd0C89057665C1FFdBDa92297D4B4A390d" at bounding box center [166, 49] width 206 height 12
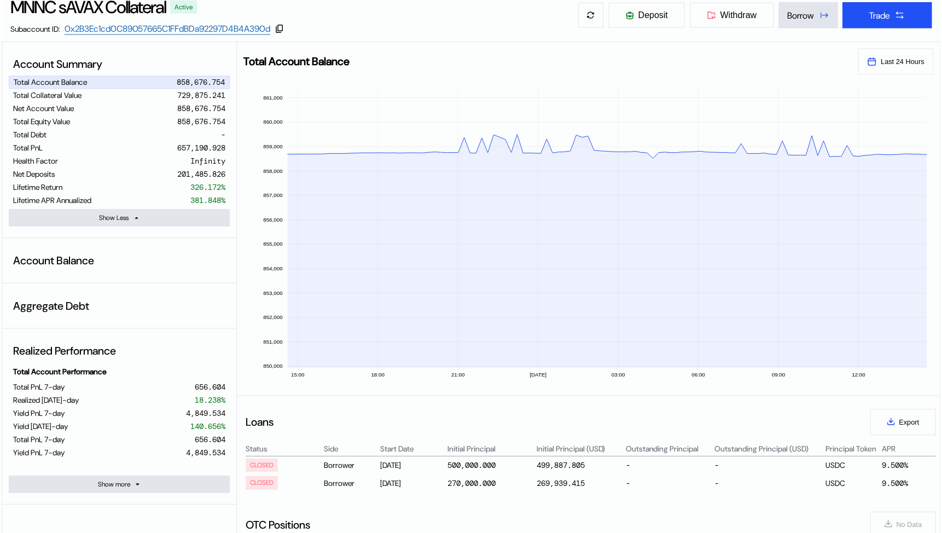
scroll to position [64, 0]
